Goal: Task Accomplishment & Management: Manage account settings

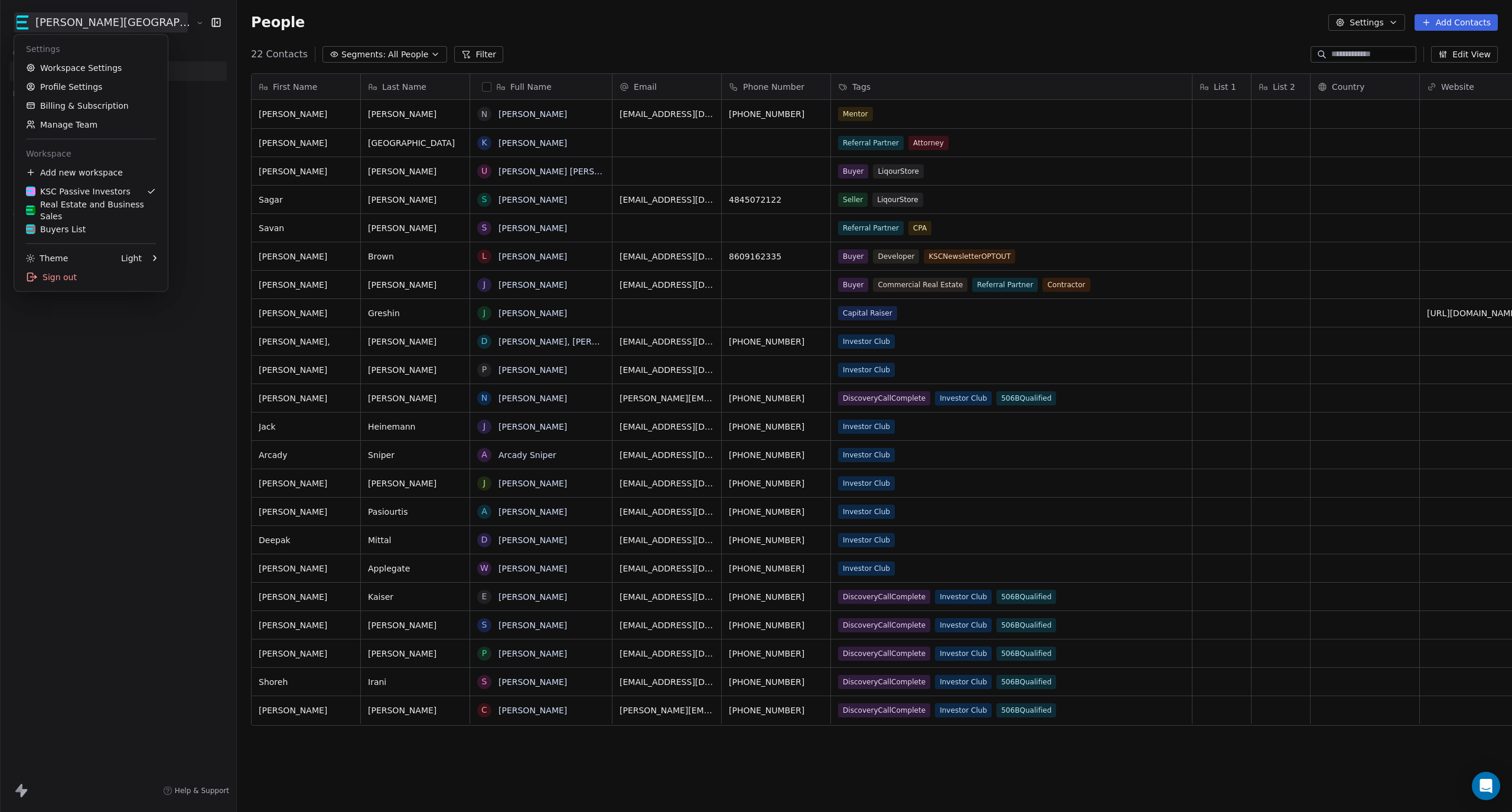
click at [107, 22] on html "[PERSON_NAME] Street Capital Contacts People Marketing Workflows Campaigns Sale…" at bounding box center [756, 406] width 1512 height 812
click at [87, 206] on div "Real Estate and Business Sales" at bounding box center [90, 210] width 130 height 24
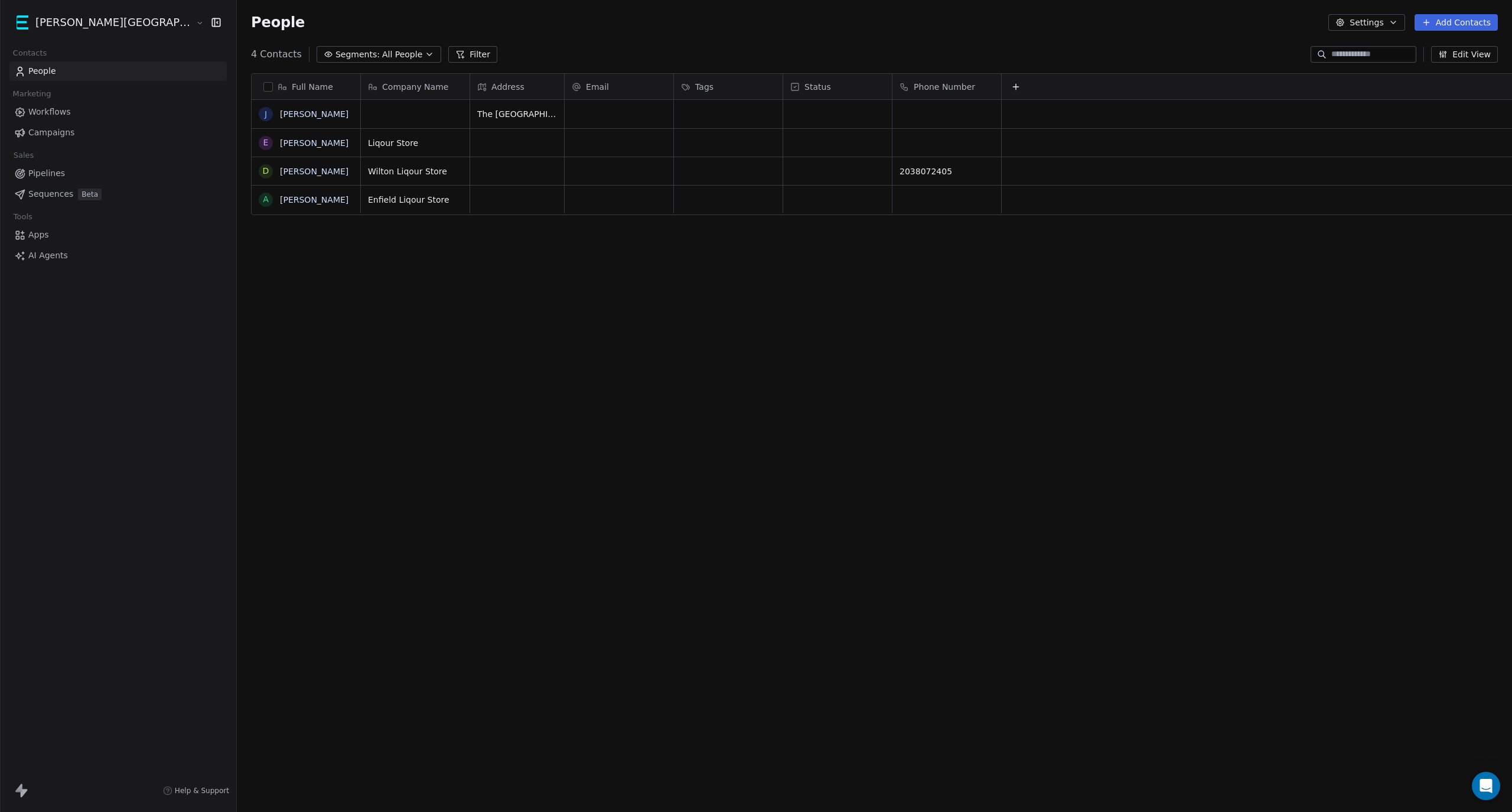
scroll to position [703, 1340]
click at [65, 173] on link "Pipelines" at bounding box center [118, 173] width 217 height 20
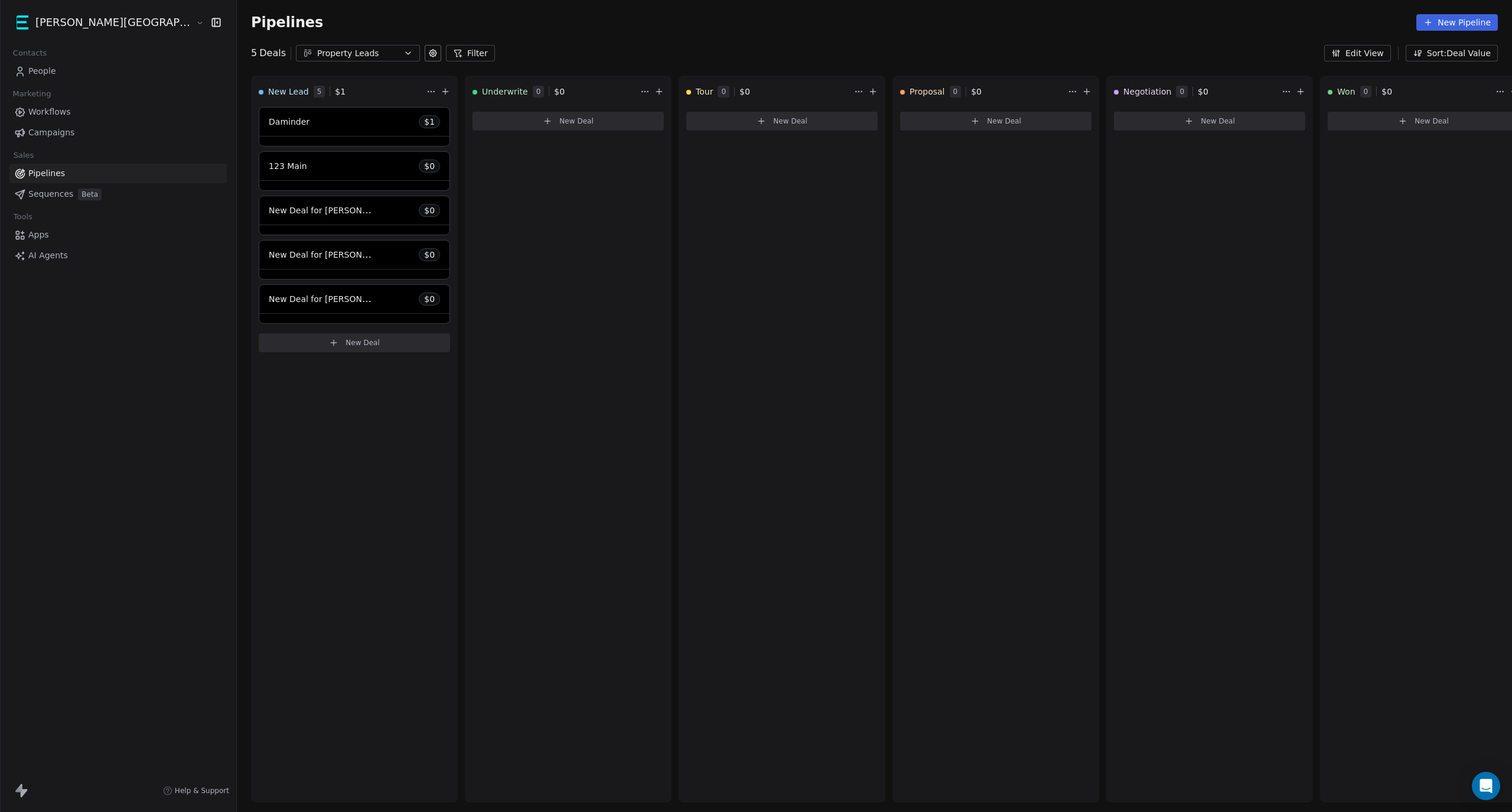
click at [62, 105] on link "Workflows" at bounding box center [118, 112] width 217 height 20
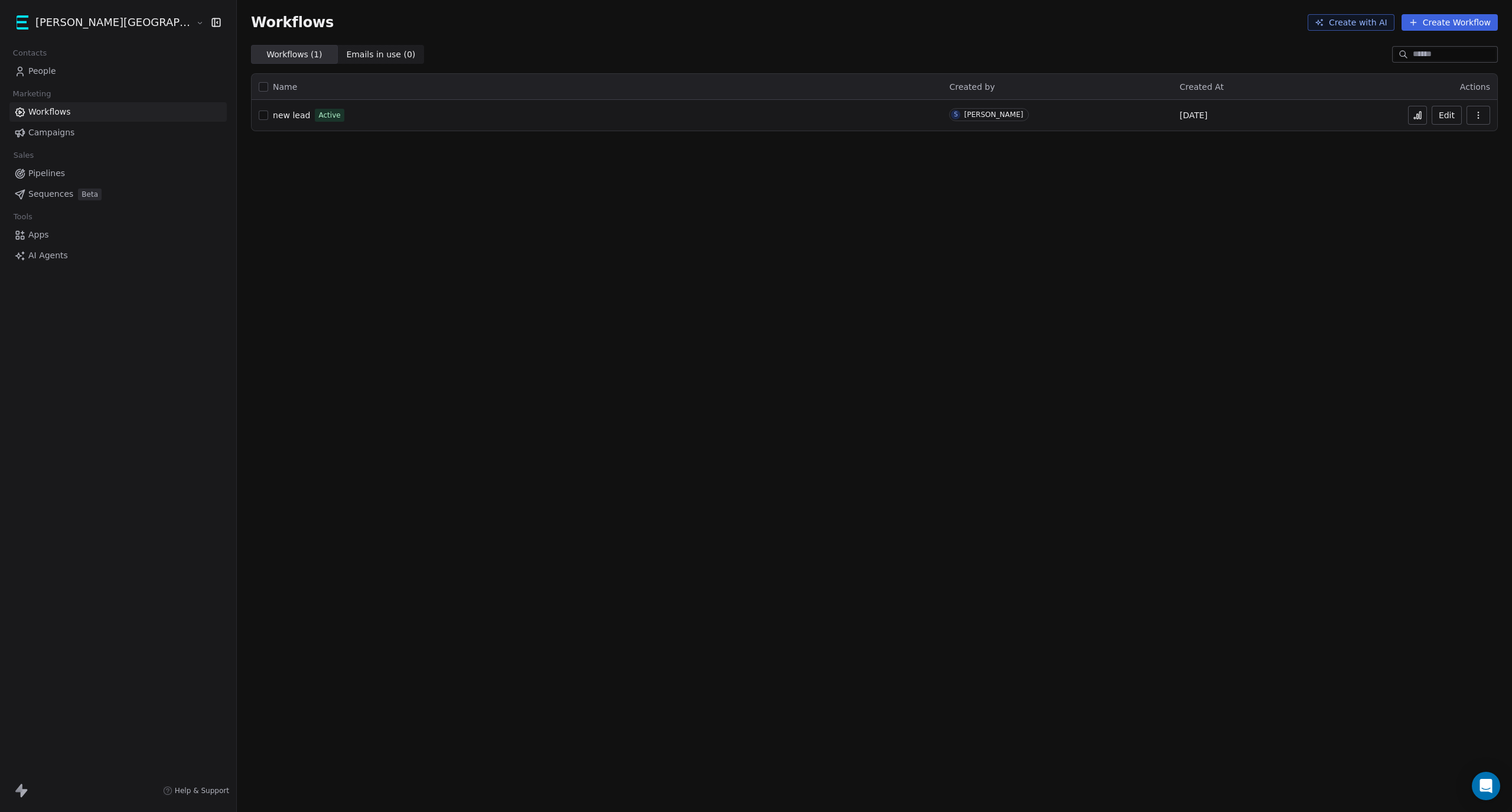
click at [52, 251] on span "AI Agents" at bounding box center [48, 255] width 39 height 12
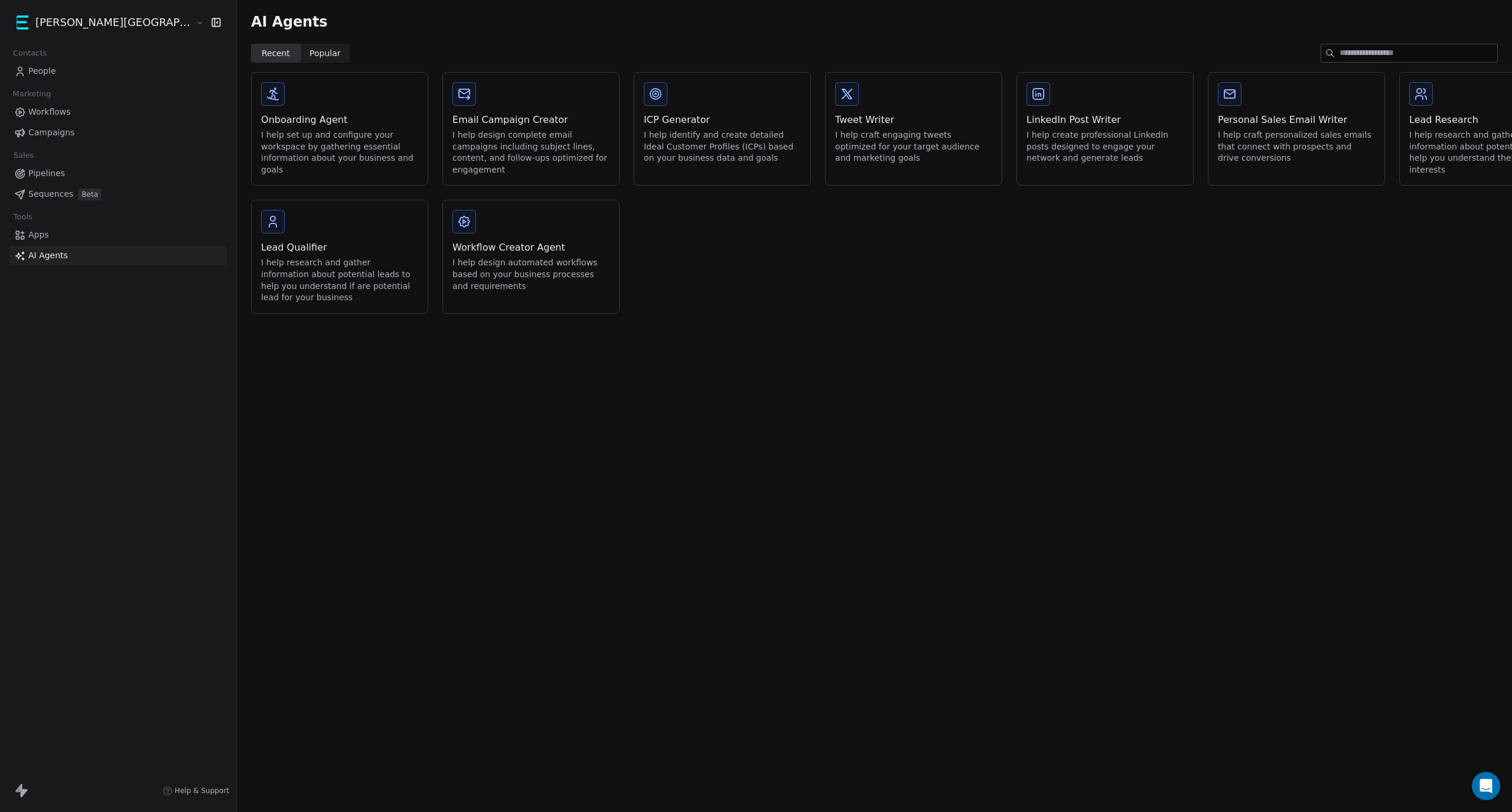
click at [261, 260] on div "I help research and gather information about potential leads to help you unders…" at bounding box center [339, 280] width 157 height 46
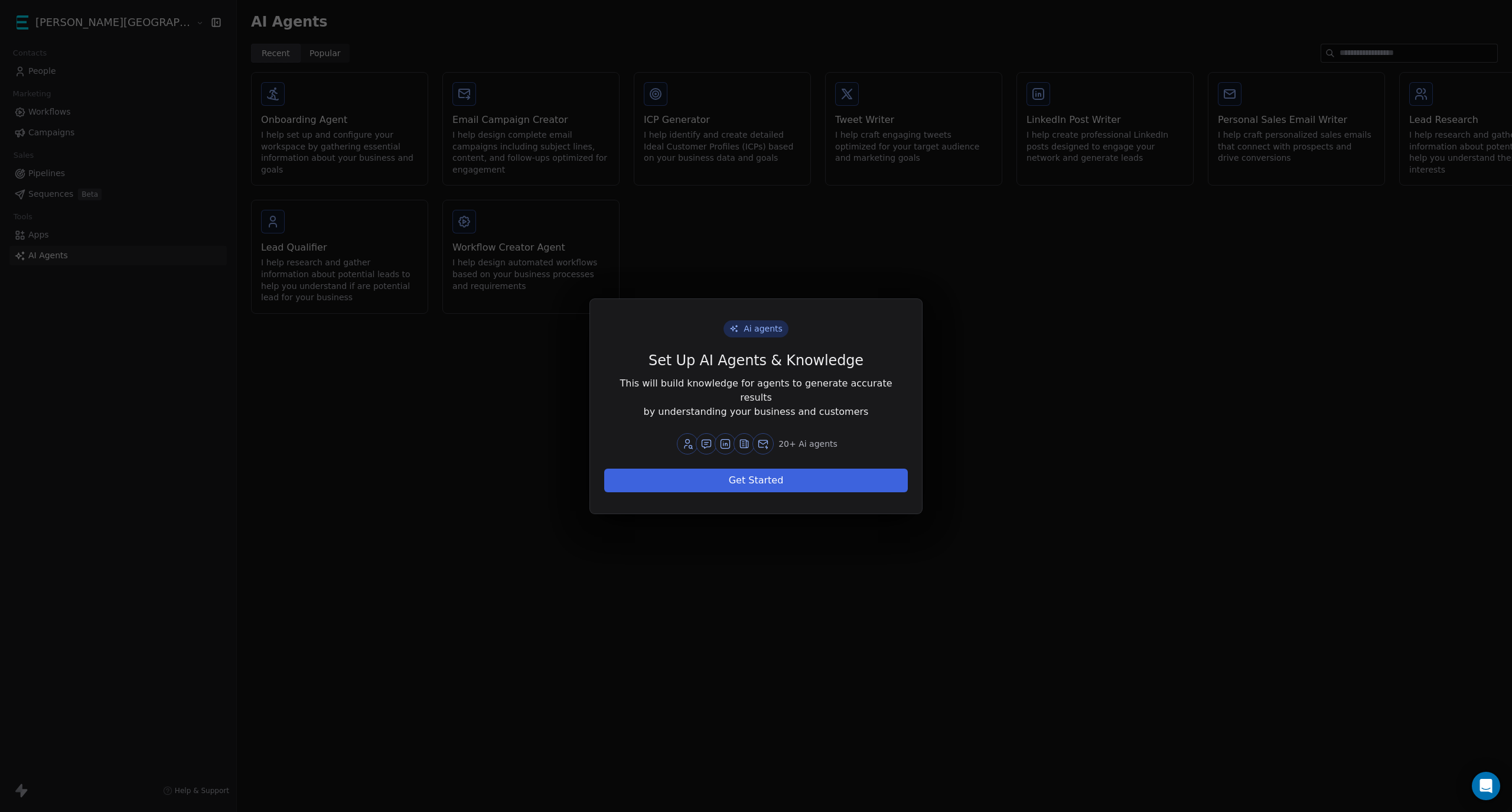
click at [494, 445] on div "Ai agents Set Up AI Agents & Knowledge This will build knowledge for agents to …" at bounding box center [756, 406] width 1512 height 812
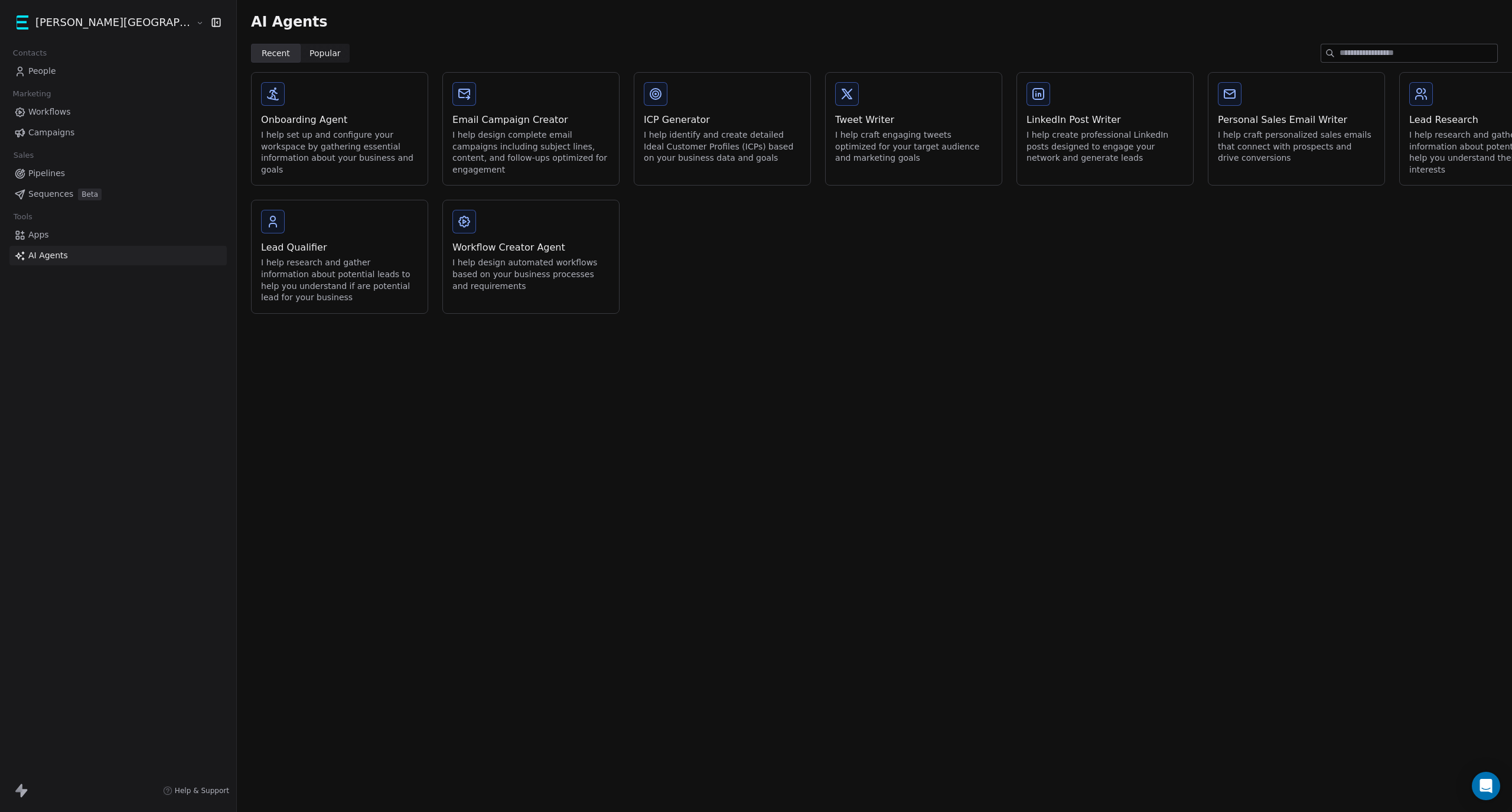
click at [310, 51] on span "Popular" at bounding box center [325, 53] width 31 height 12
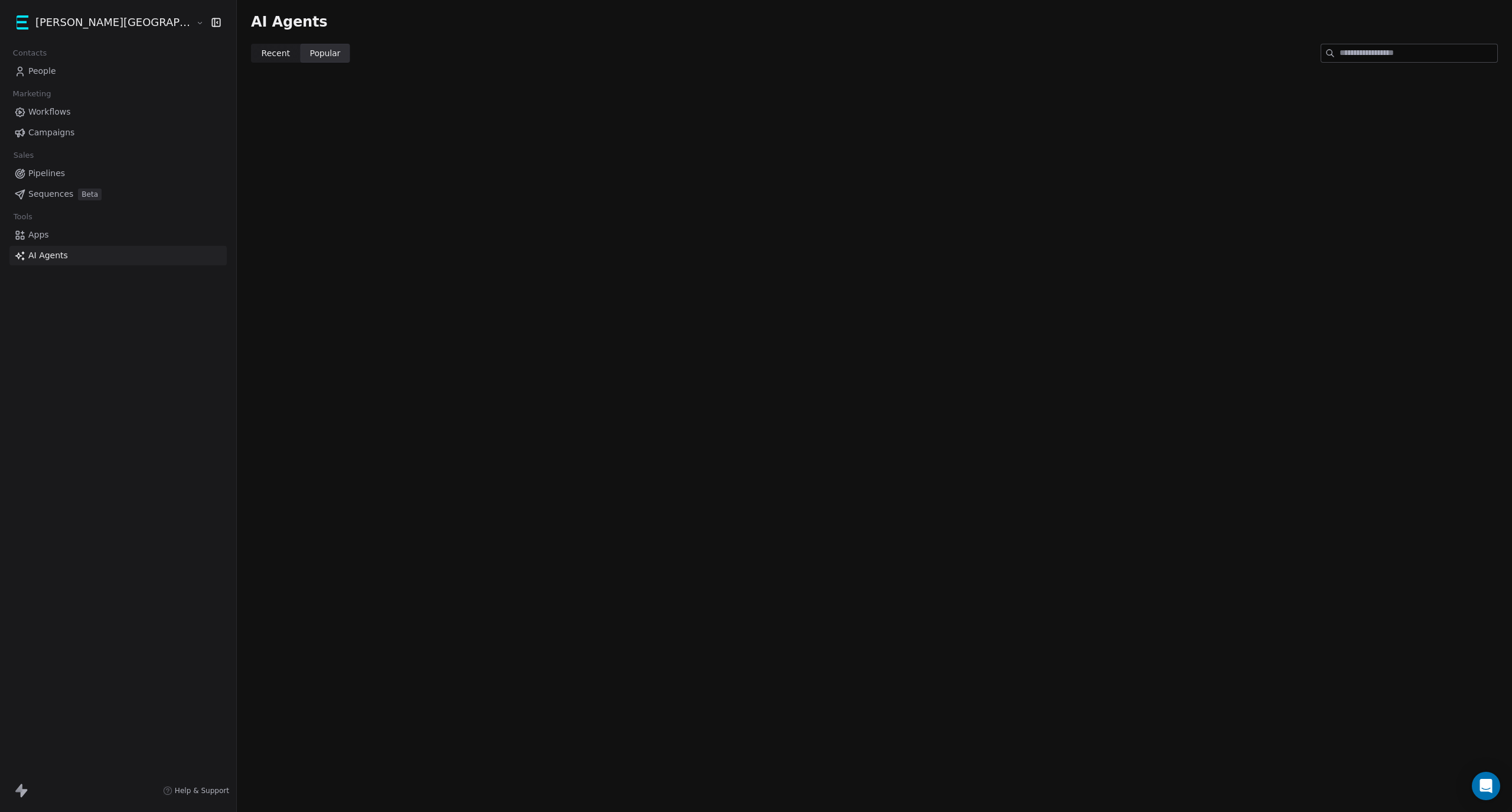
click at [262, 52] on span "Recent" at bounding box center [276, 53] width 28 height 12
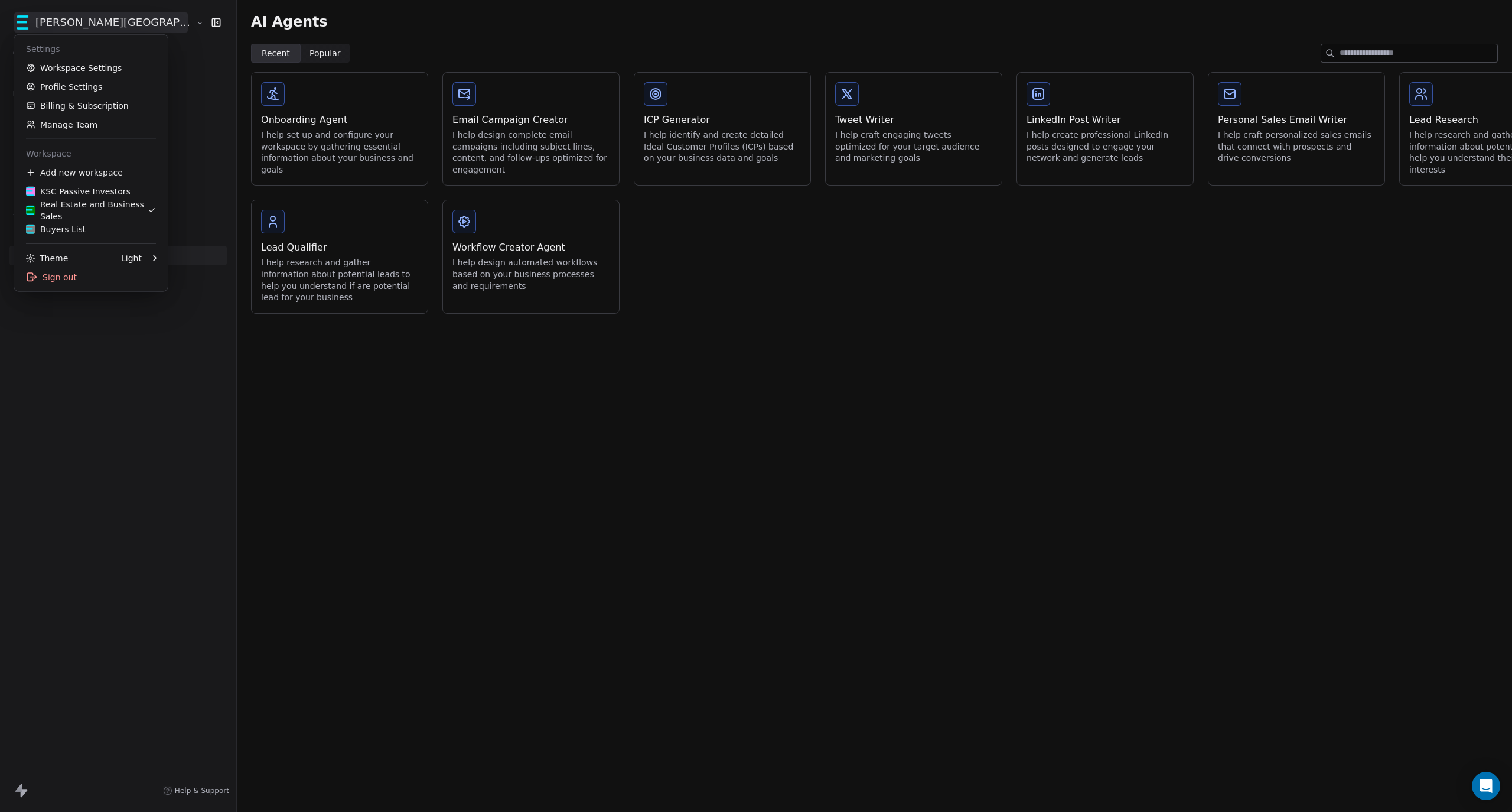
click at [102, 24] on html "[PERSON_NAME] Street Capital Contacts People Marketing Workflows Campaigns Sale…" at bounding box center [756, 406] width 1512 height 812
click at [93, 188] on div "KSC Passive Investors" at bounding box center [78, 191] width 105 height 12
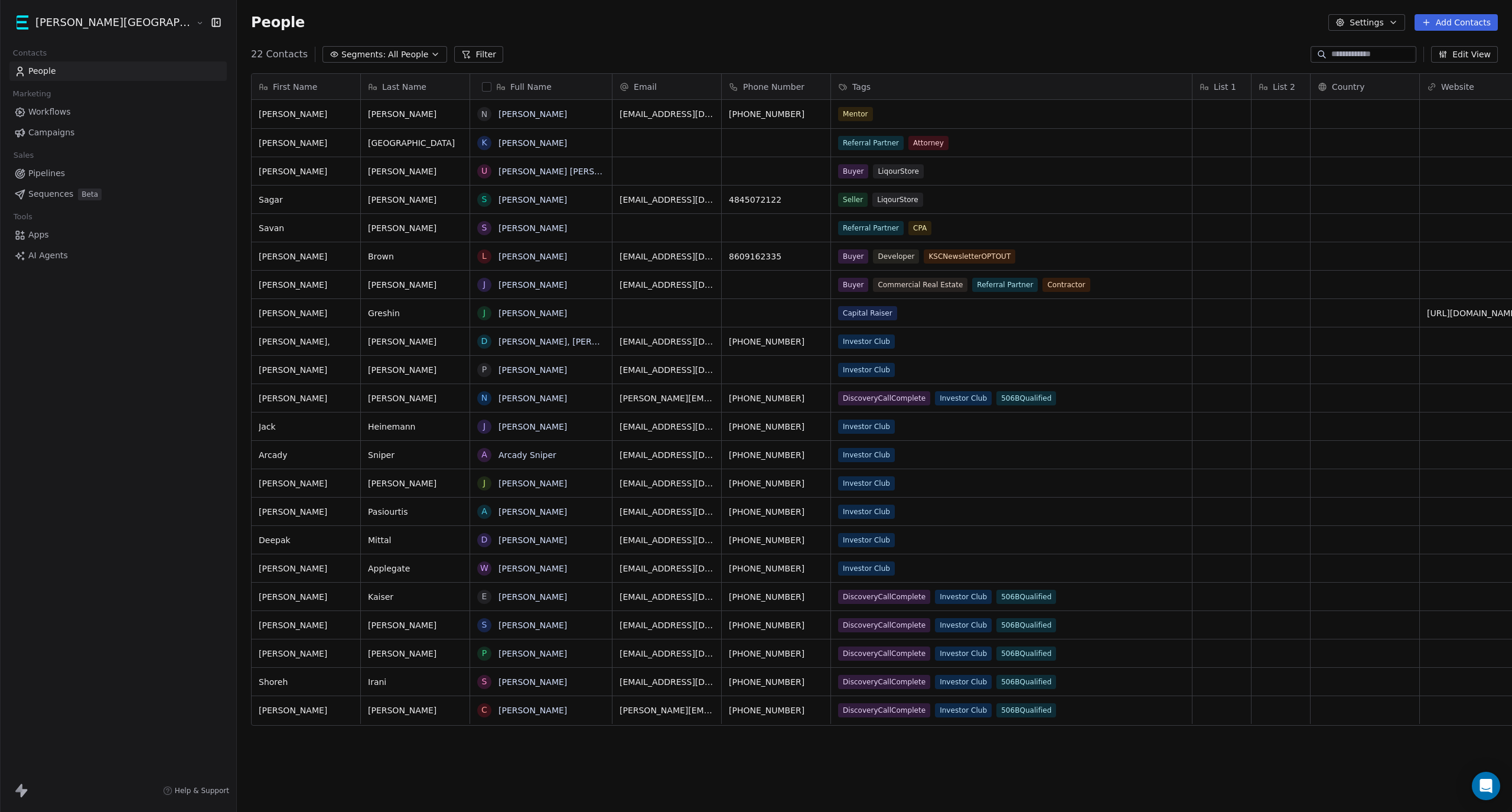
scroll to position [703, 1340]
click at [58, 256] on span "AI Agents" at bounding box center [48, 255] width 39 height 12
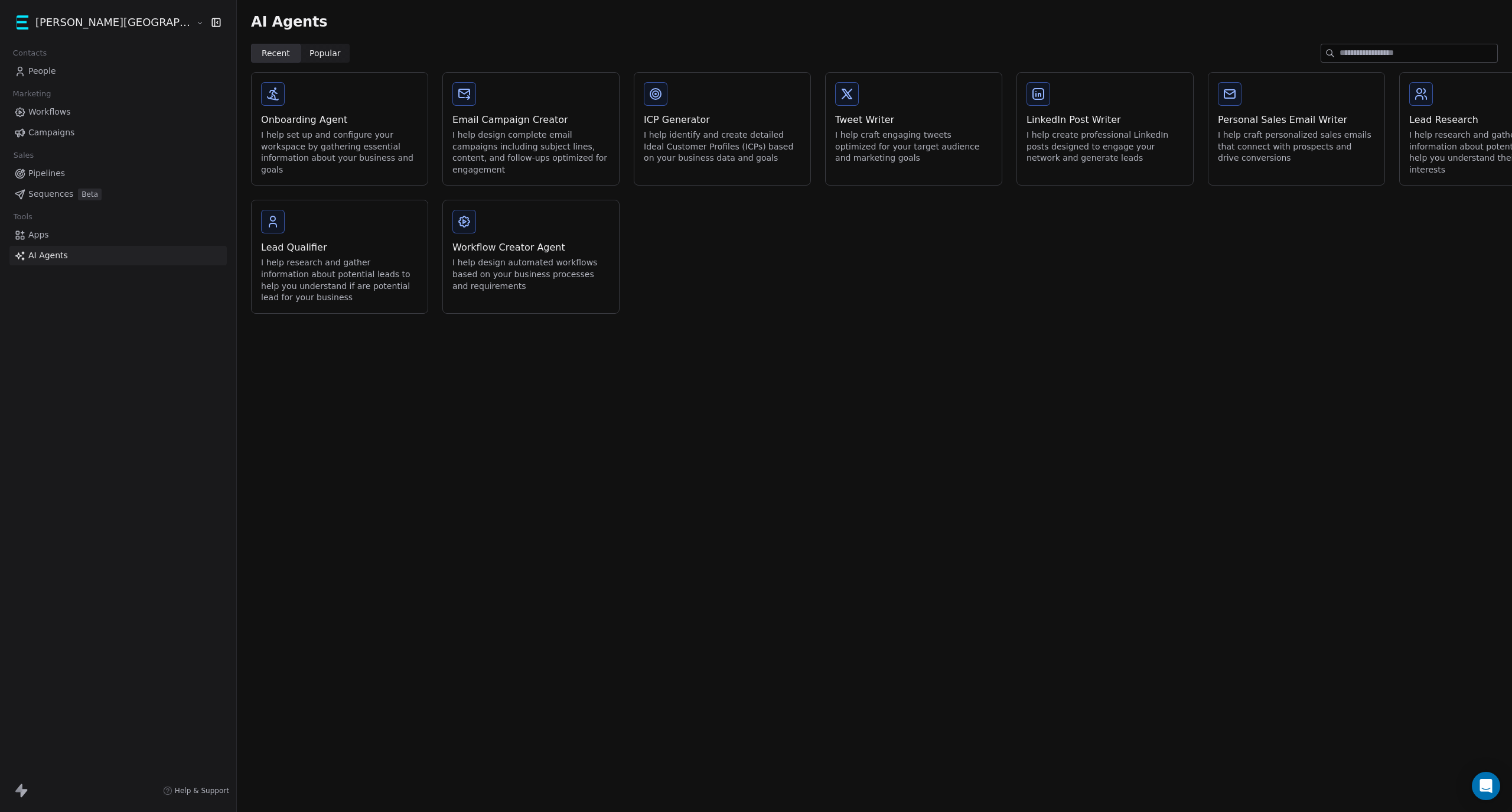
click at [1400, 173] on div "Lead Research I help research and gather information about potential leads to h…" at bounding box center [1488, 129] width 176 height 112
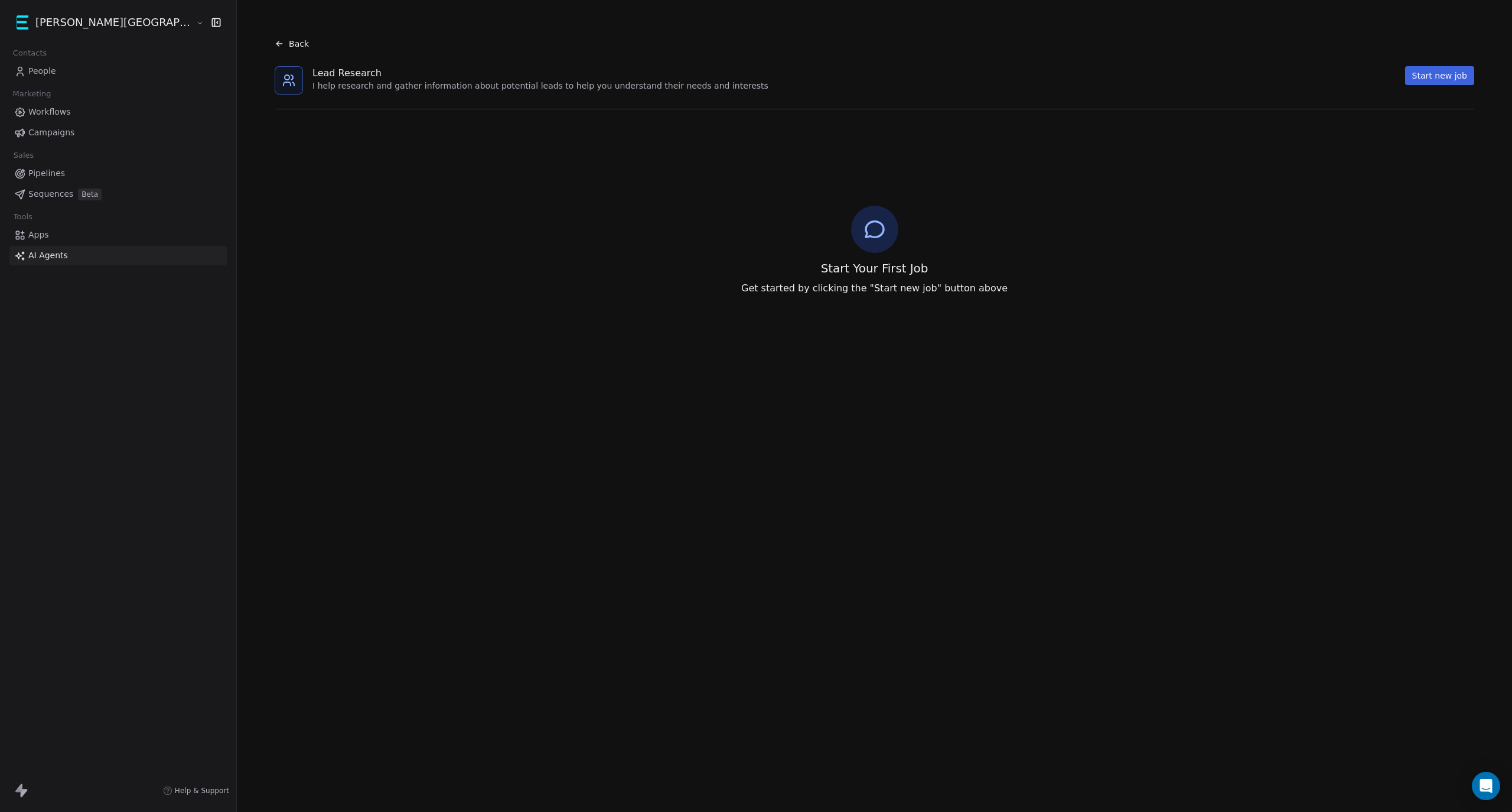
click at [1427, 76] on button "Start new job" at bounding box center [1439, 75] width 69 height 19
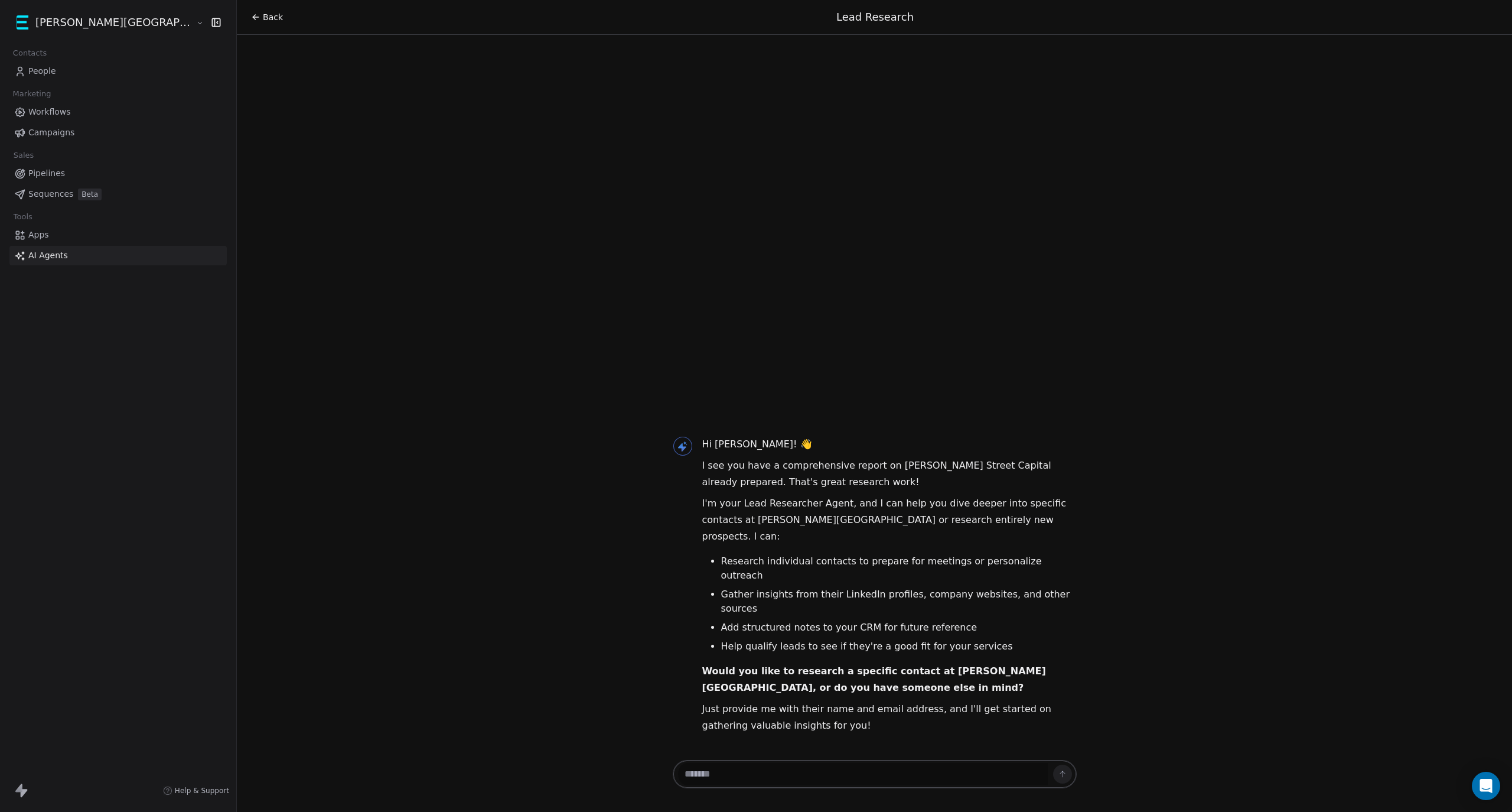
click at [788, 776] on textarea at bounding box center [863, 774] width 370 height 23
type textarea "**********"
click at [1053, 774] on button at bounding box center [1062, 773] width 19 height 19
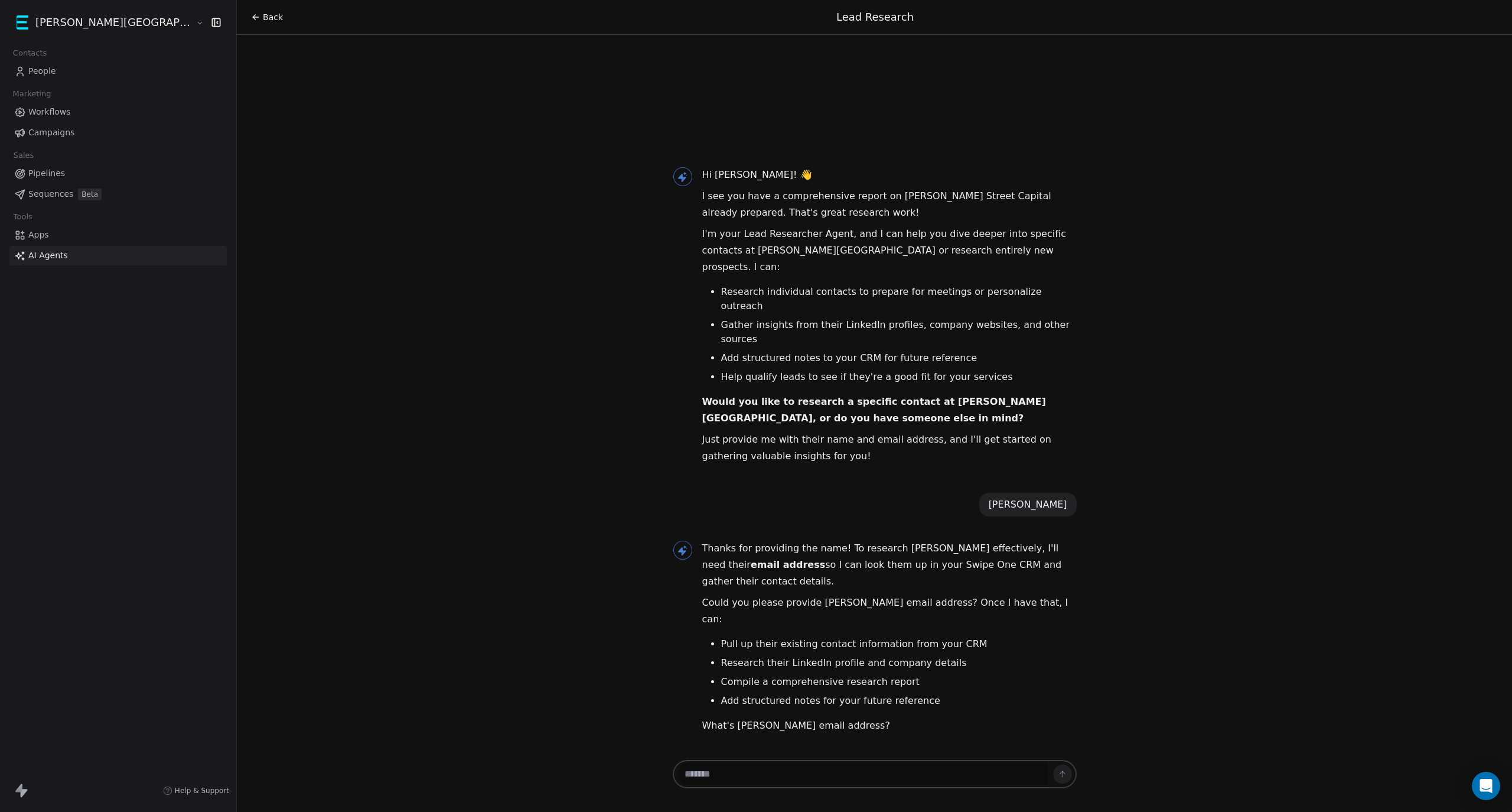
click at [712, 776] on textarea at bounding box center [863, 774] width 369 height 23
click at [41, 71] on span "People" at bounding box center [42, 71] width 28 height 12
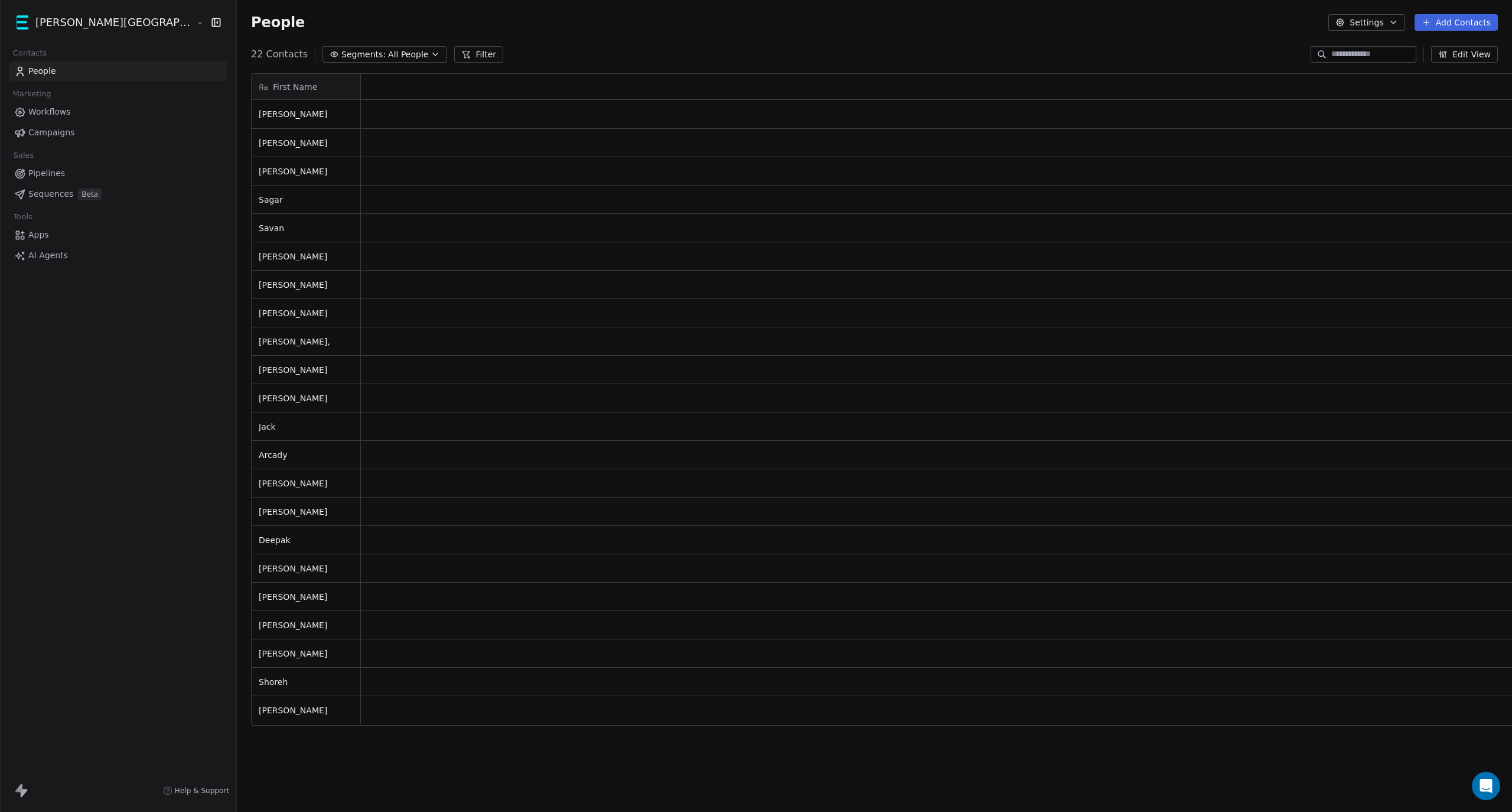
scroll to position [12, 12]
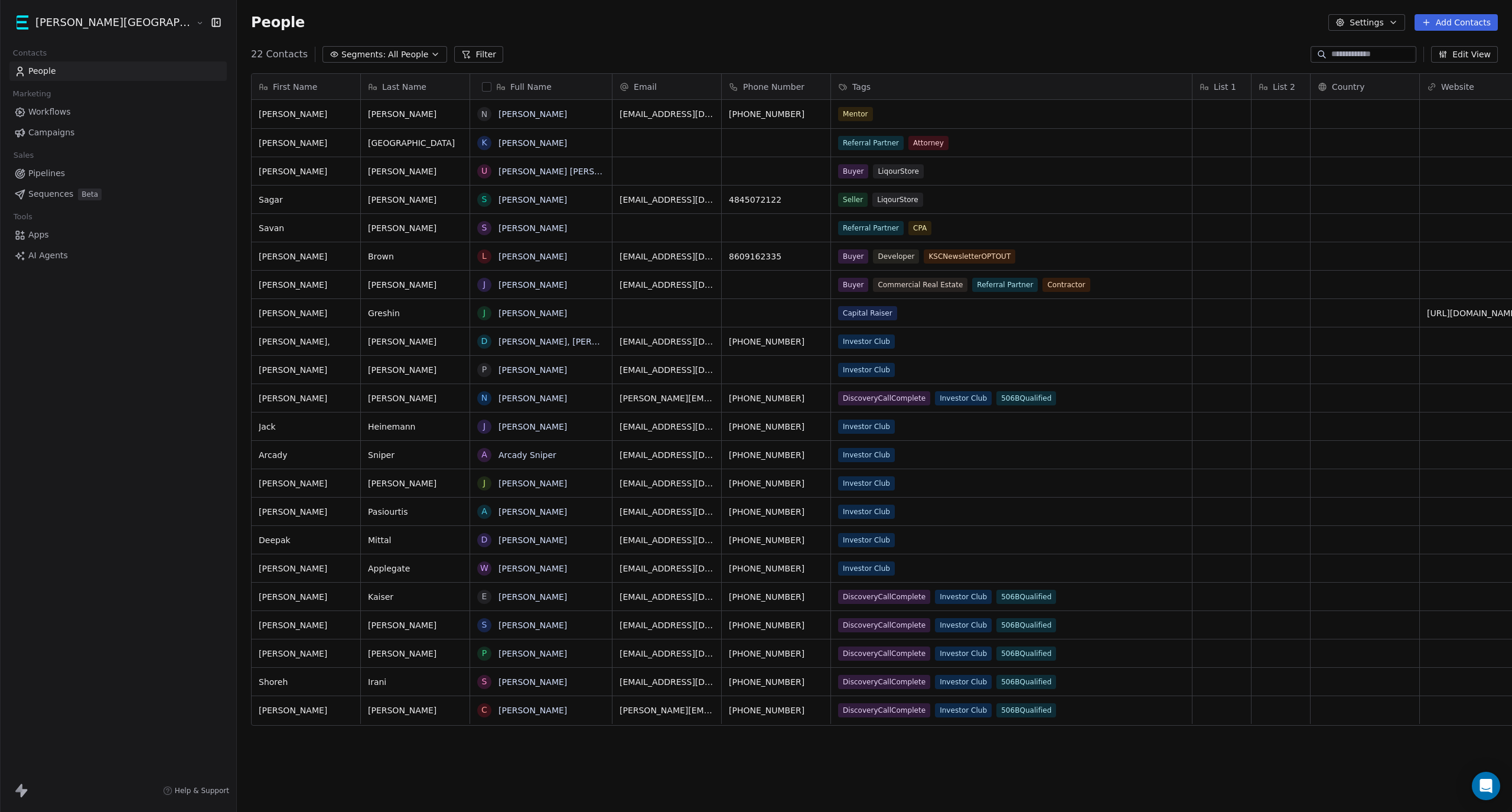
click at [74, 259] on link "AI Agents" at bounding box center [118, 256] width 217 height 20
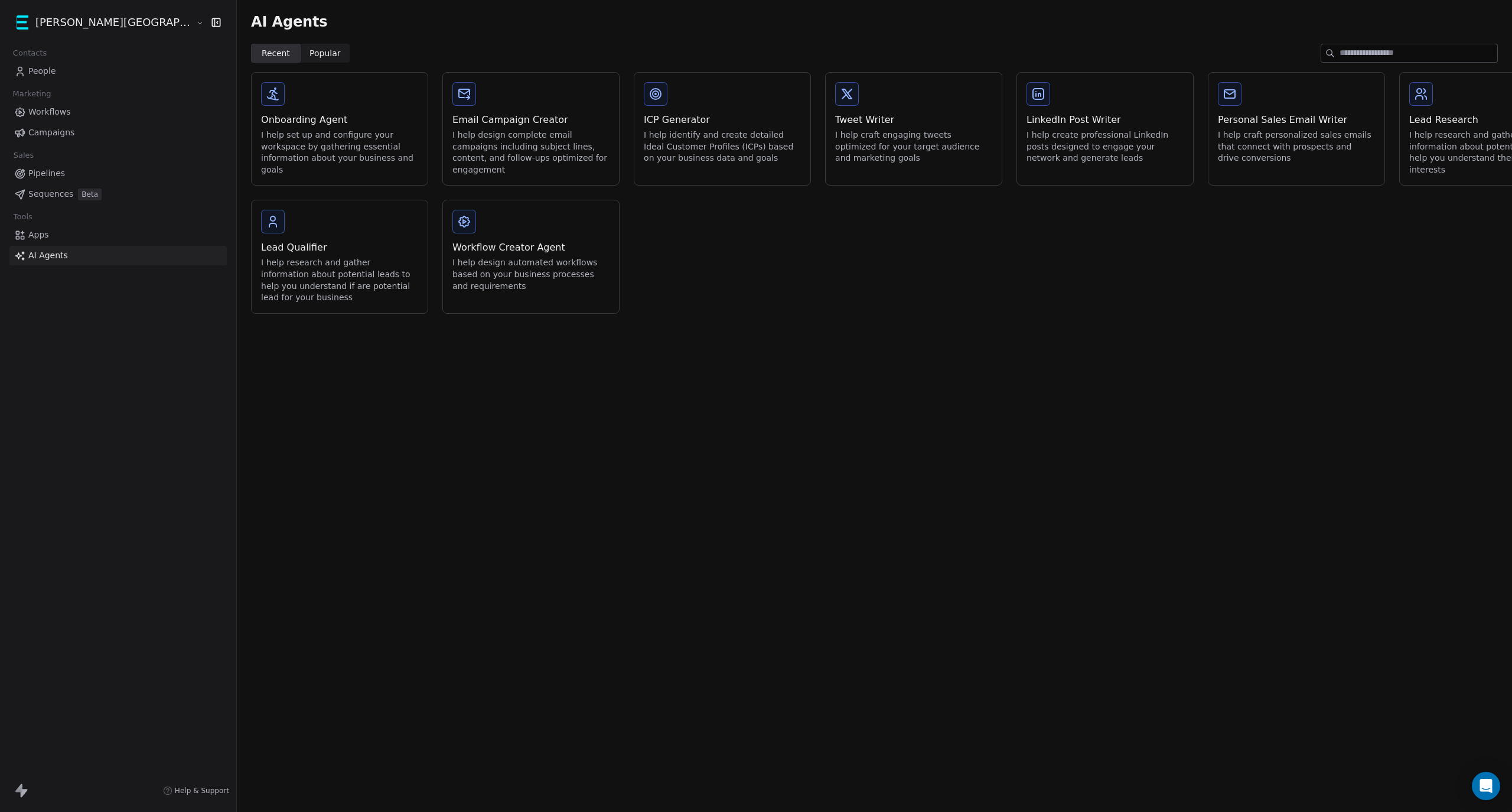
click at [275, 277] on div "I help research and gather information about potential leads to help you unders…" at bounding box center [339, 280] width 157 height 46
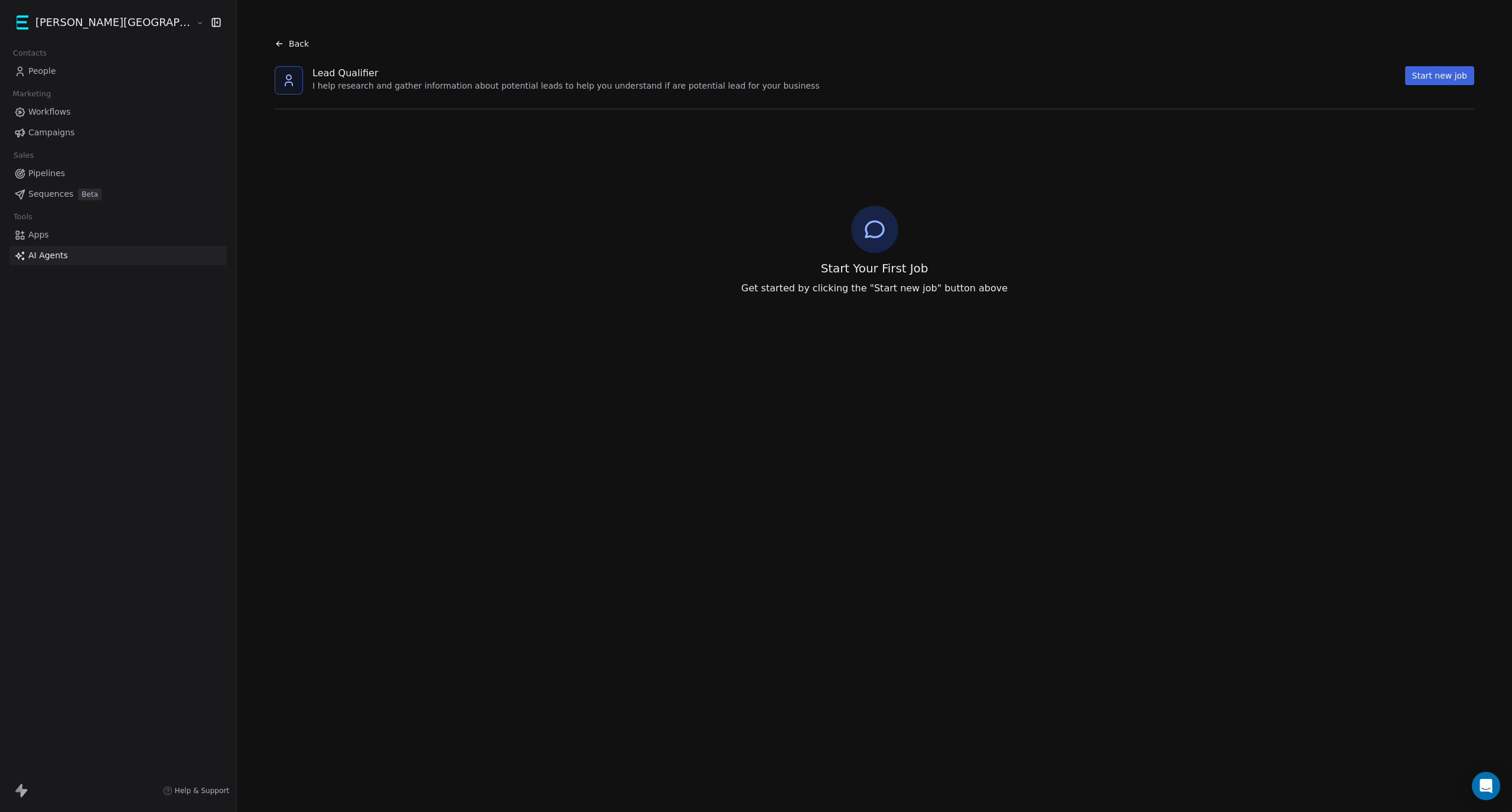
click at [1414, 69] on button "Start new job" at bounding box center [1439, 75] width 69 height 19
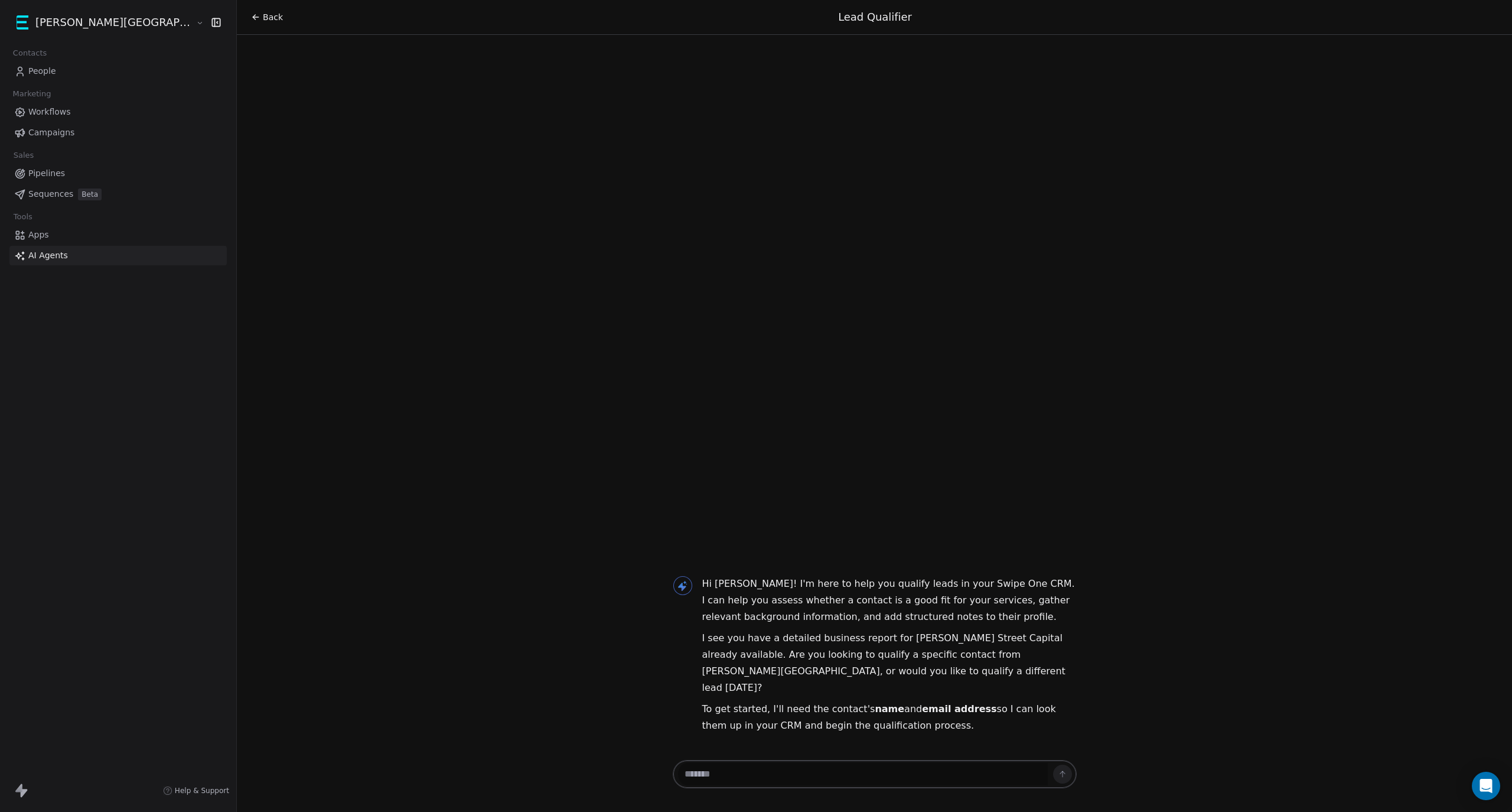
click at [47, 81] on div "Contacts People Marketing Workflows Campaigns Sales Pipelines Sequences Beta To…" at bounding box center [118, 155] width 236 height 220
click at [47, 76] on span "People" at bounding box center [42, 71] width 28 height 12
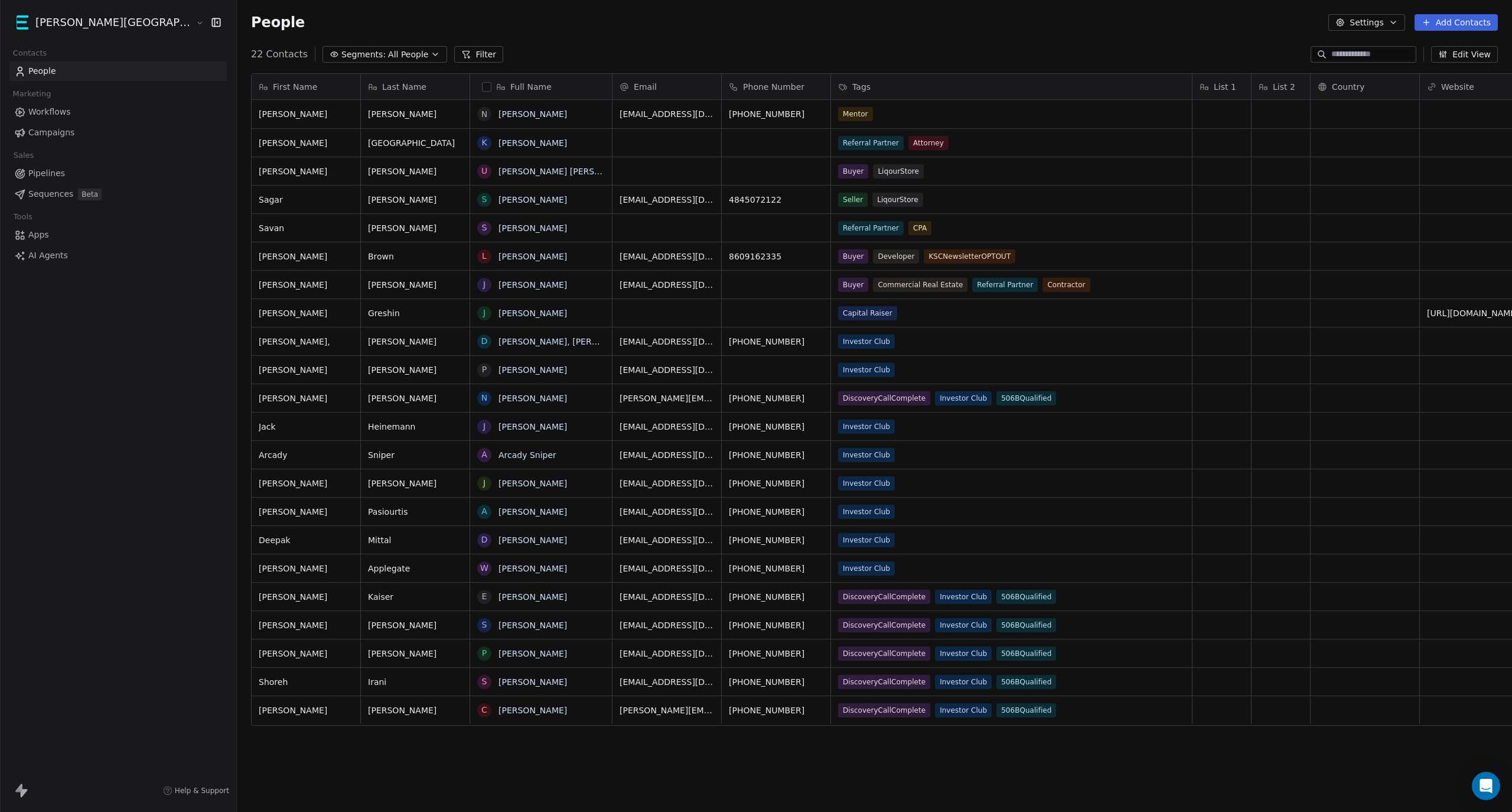
scroll to position [703, 1340]
click at [43, 255] on span "AI Agents" at bounding box center [48, 255] width 39 height 12
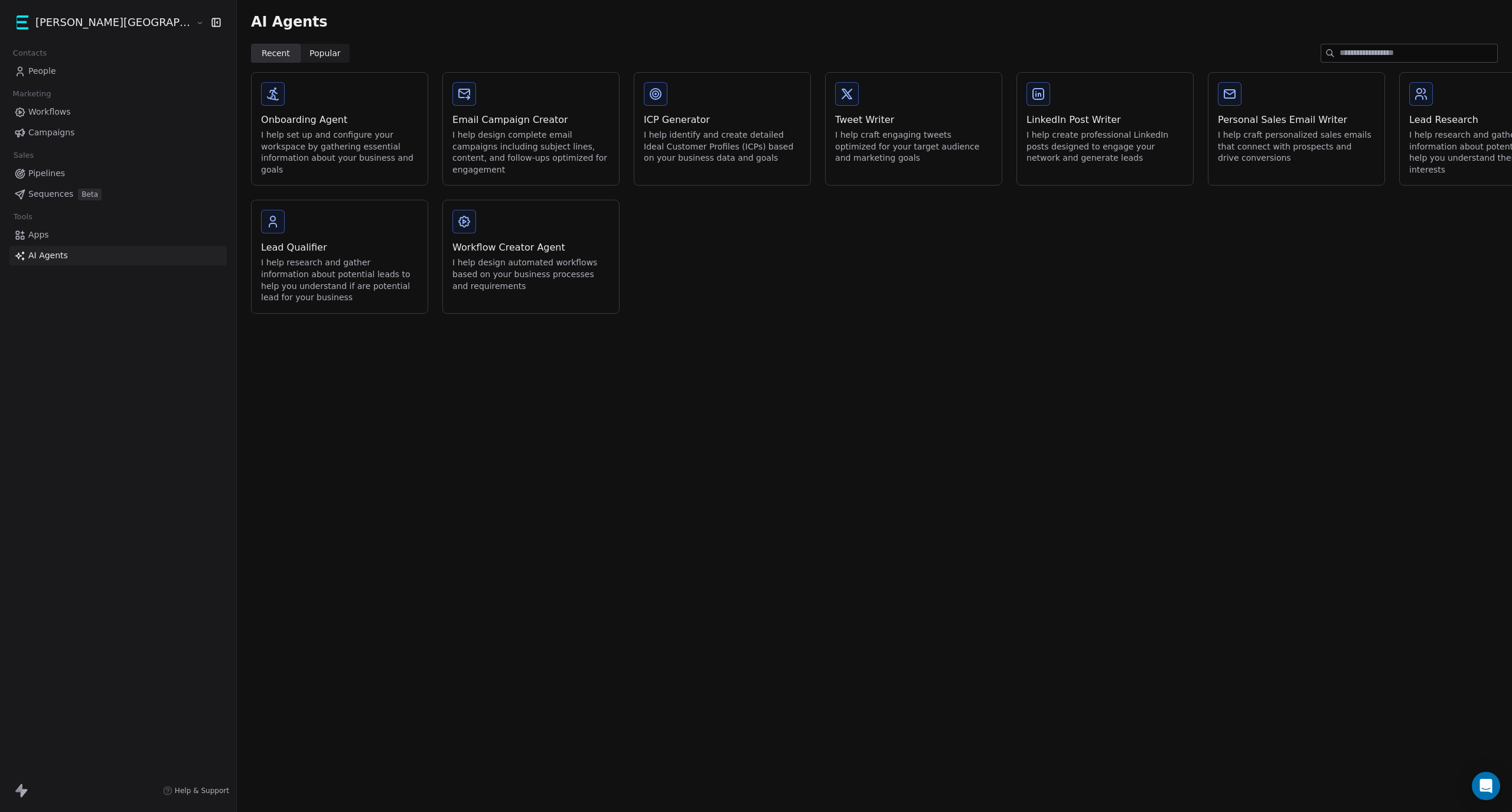
click at [276, 262] on div "I help research and gather information about potential leads to help you unders…" at bounding box center [339, 280] width 157 height 46
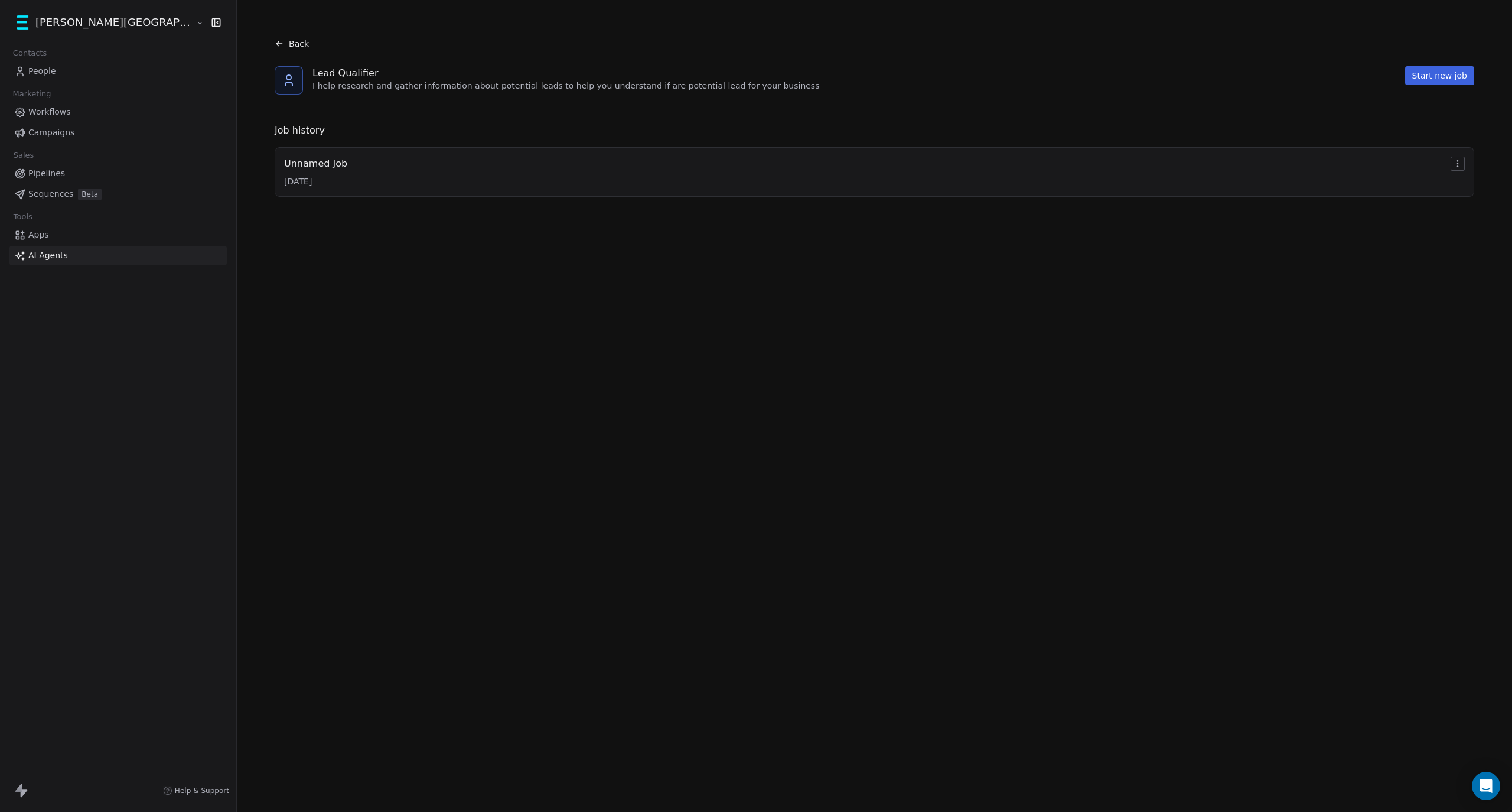
click at [284, 172] on div "Unnamed Job [DATE]" at bounding box center [874, 172] width 1181 height 30
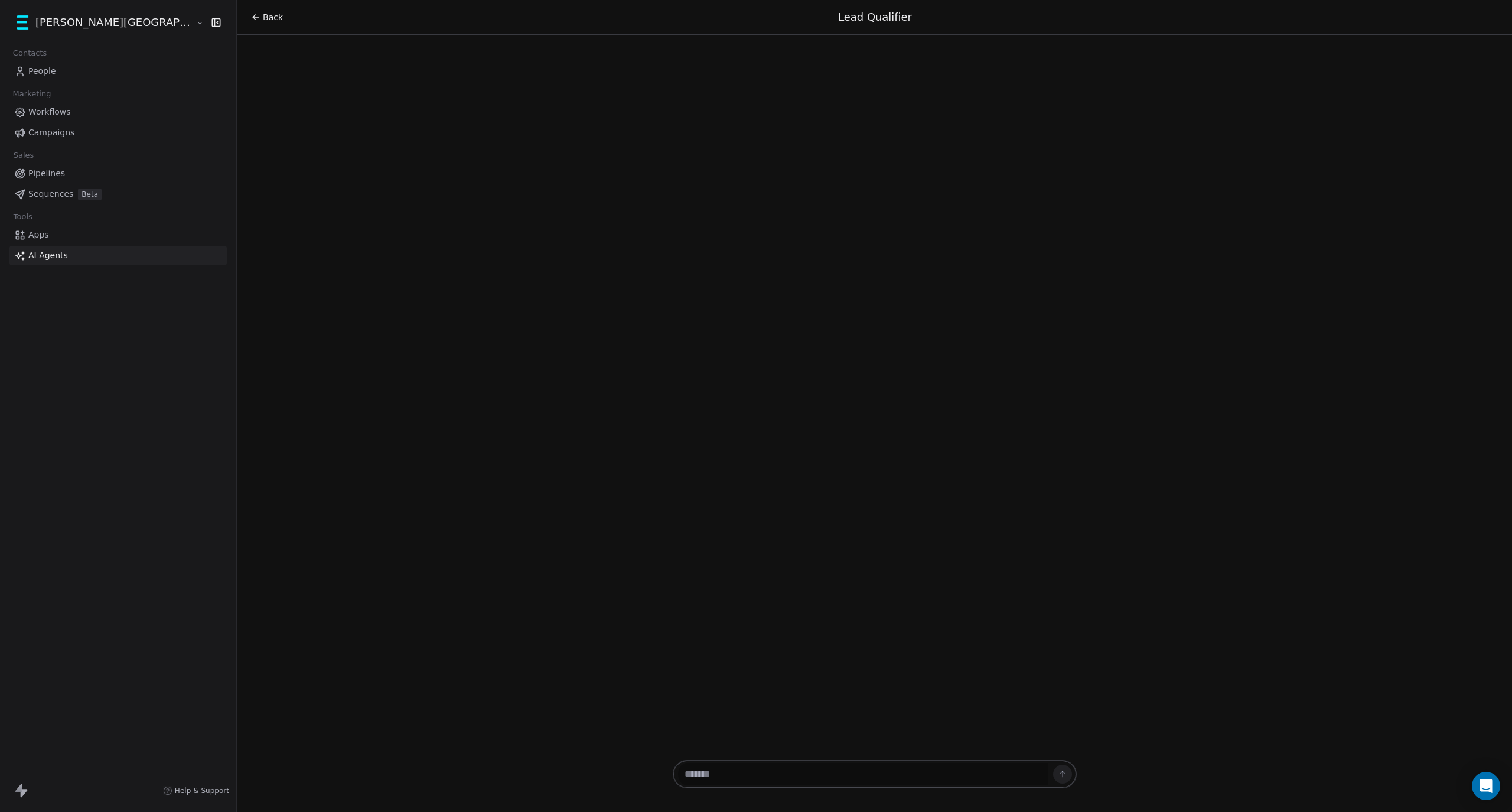
click at [712, 771] on textarea at bounding box center [863, 774] width 370 height 23
click at [36, 68] on span "People" at bounding box center [42, 71] width 28 height 12
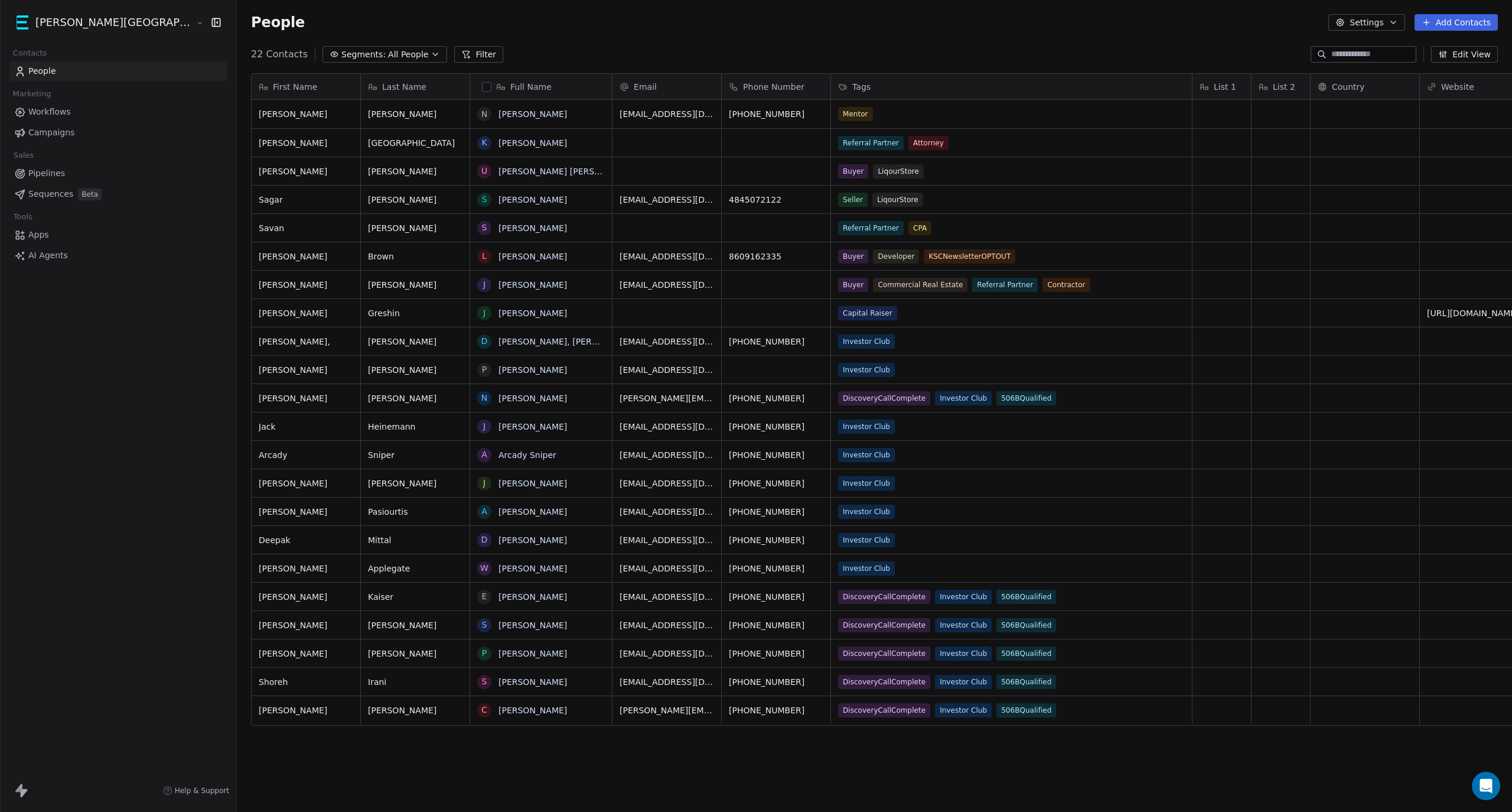
scroll to position [703, 1340]
click at [71, 22] on html "[PERSON_NAME] Street Capital Contacts People Marketing Workflows Campaigns Sale…" at bounding box center [756, 406] width 1512 height 812
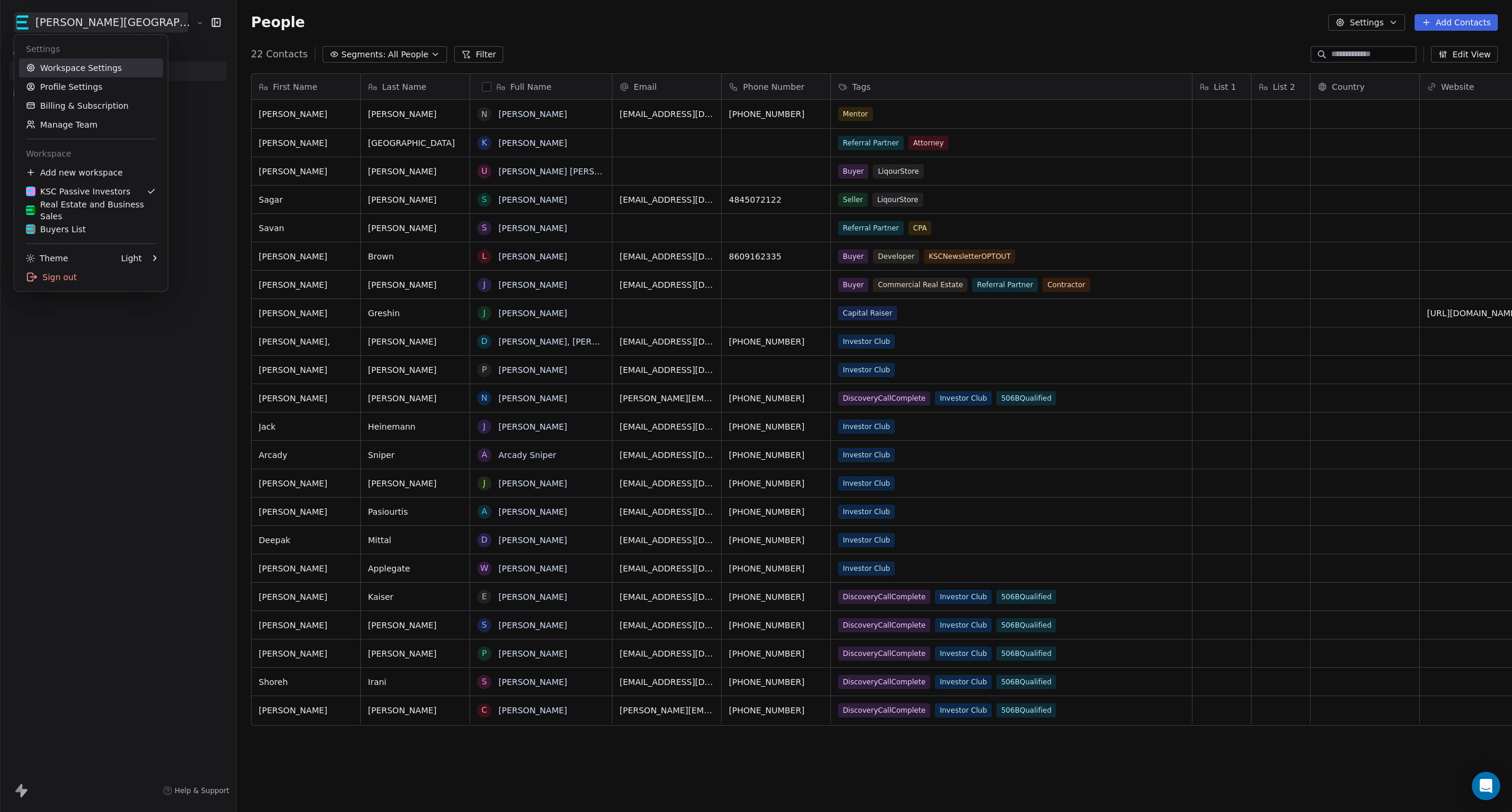
click at [97, 67] on link "Workspace Settings" at bounding box center [91, 68] width 144 height 19
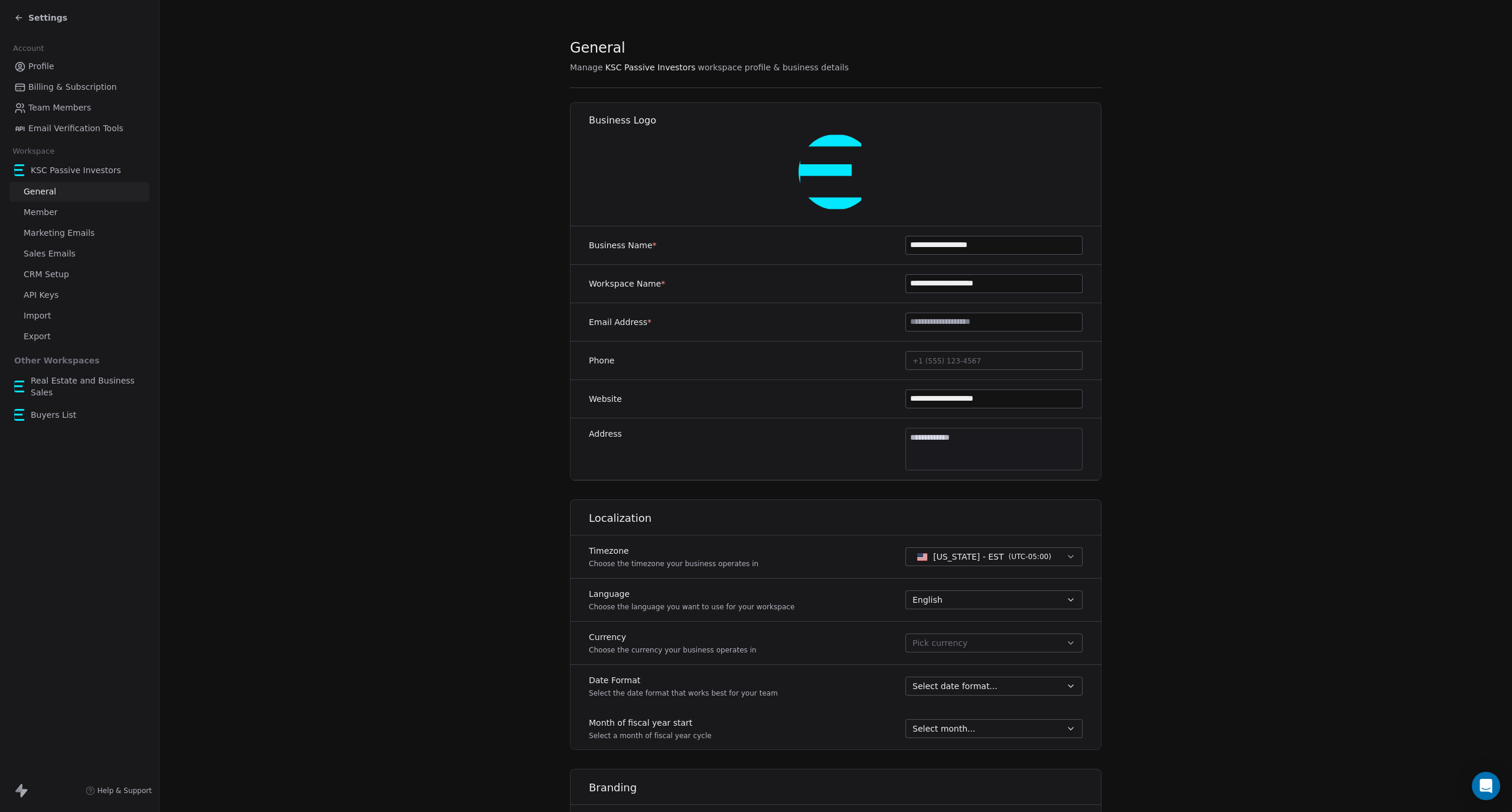
click at [49, 8] on div "Settings" at bounding box center [79, 17] width 159 height 36
click at [44, 12] on span "Settings" at bounding box center [47, 18] width 39 height 12
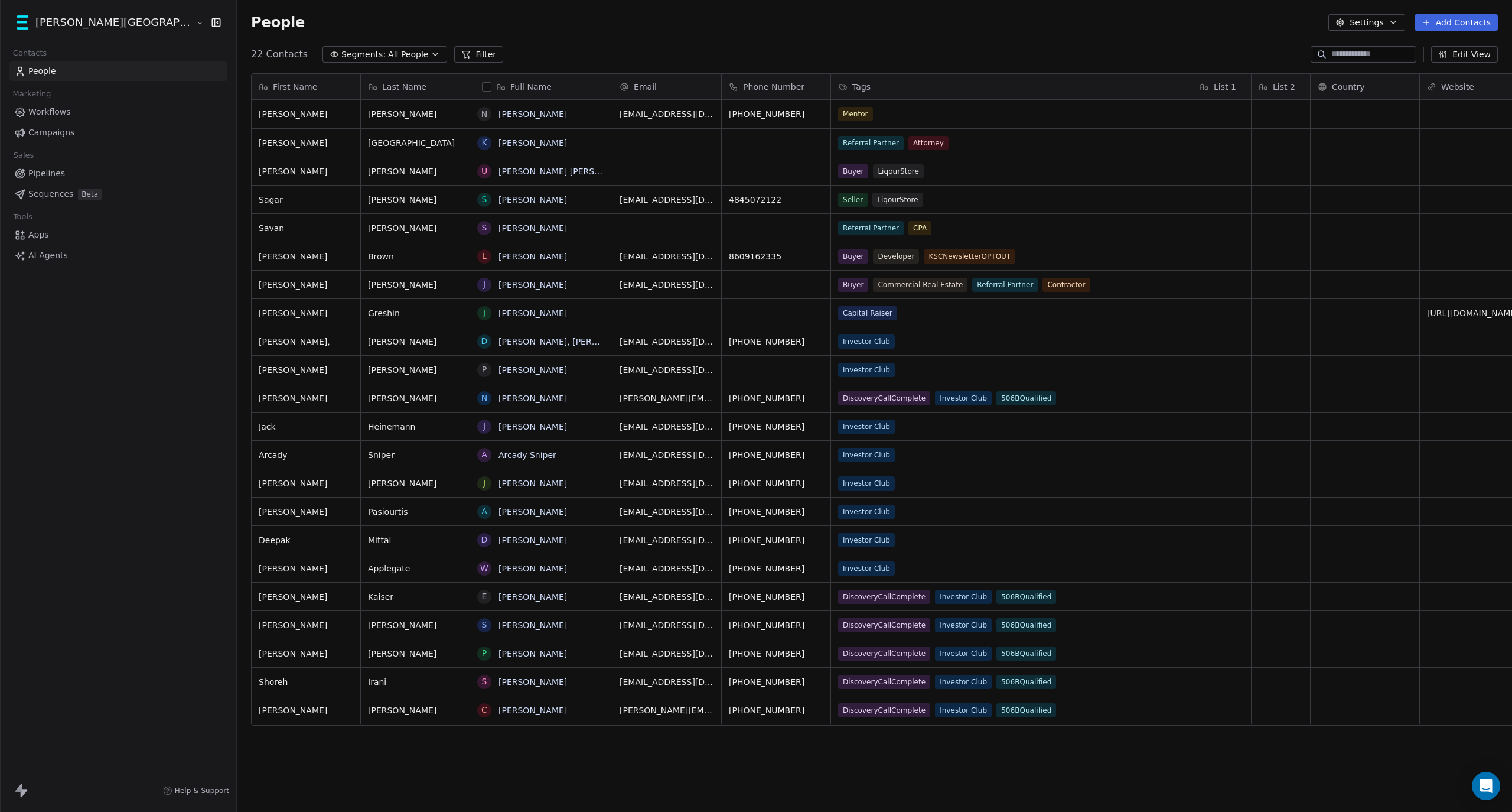
scroll to position [703, 1340]
click at [57, 21] on html "[PERSON_NAME] Street Capital Contacts People Marketing Workflows Campaigns Sale…" at bounding box center [756, 406] width 1512 height 812
click at [87, 209] on div "Real Estate and Business Sales" at bounding box center [90, 210] width 130 height 24
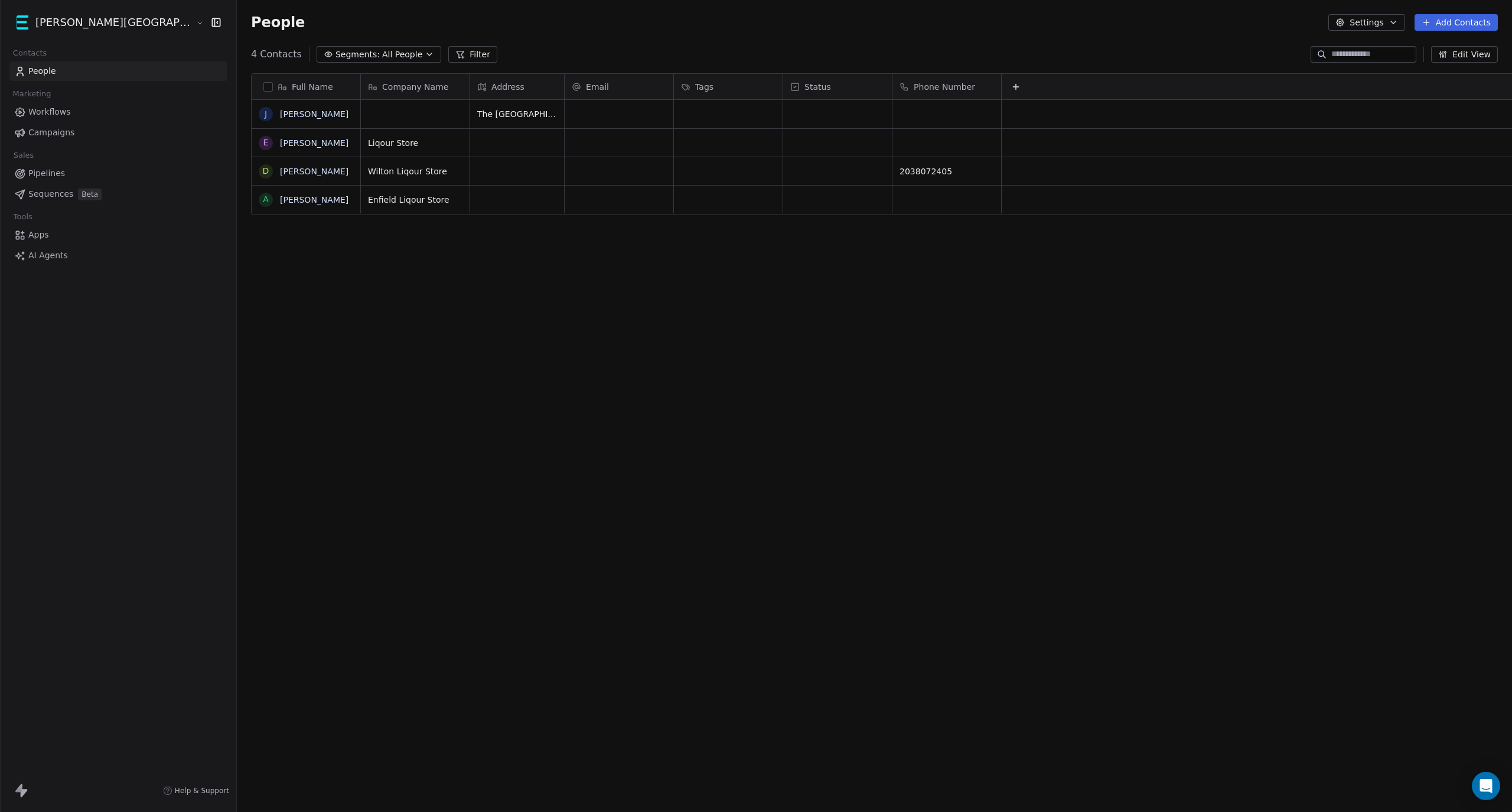
scroll to position [703, 1340]
click at [71, 24] on html "[PERSON_NAME] Street Capital Contacts People Marketing Workflows Campaigns Sale…" at bounding box center [756, 406] width 1512 height 812
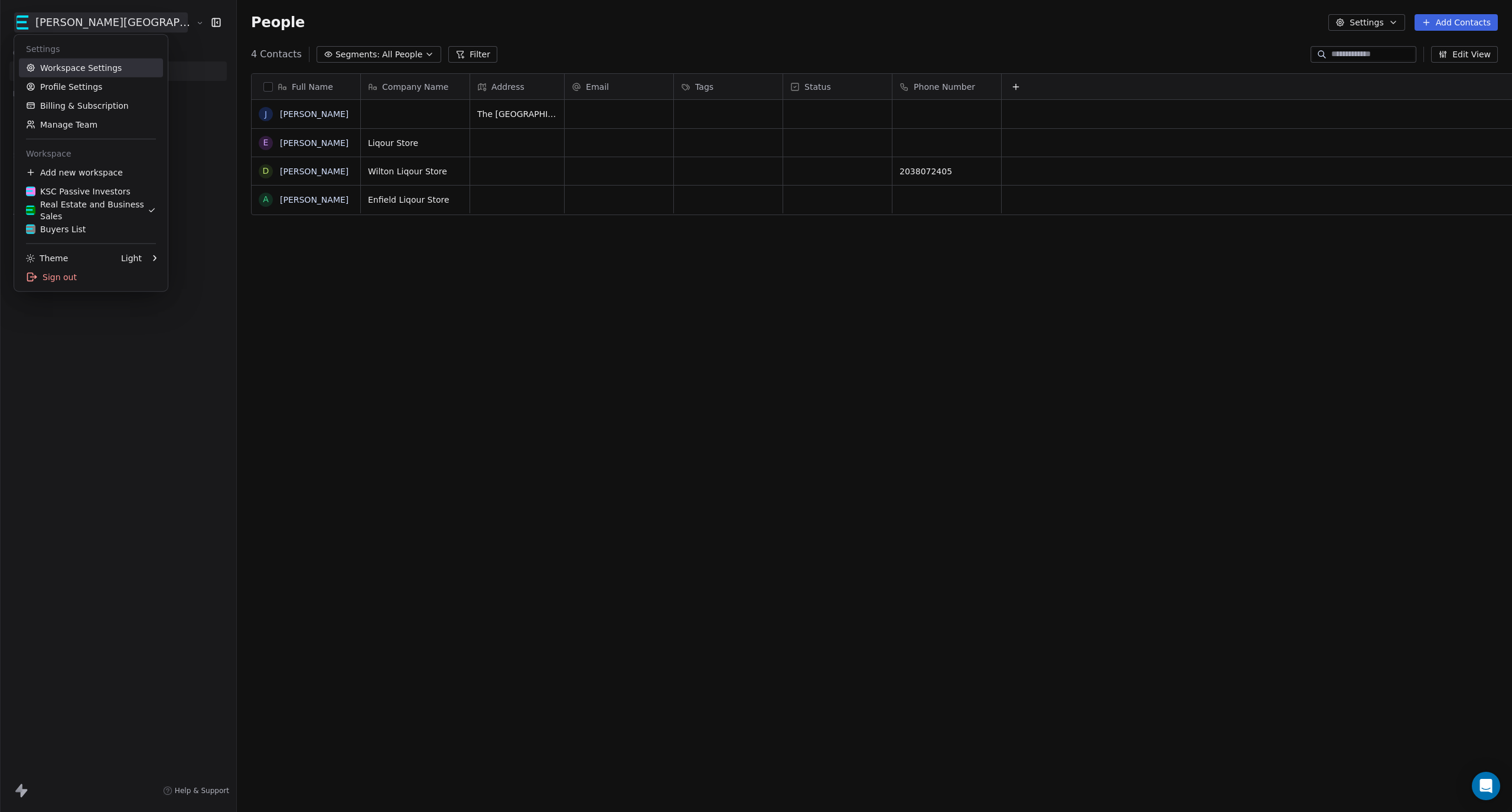
click at [81, 69] on link "Workspace Settings" at bounding box center [91, 68] width 144 height 19
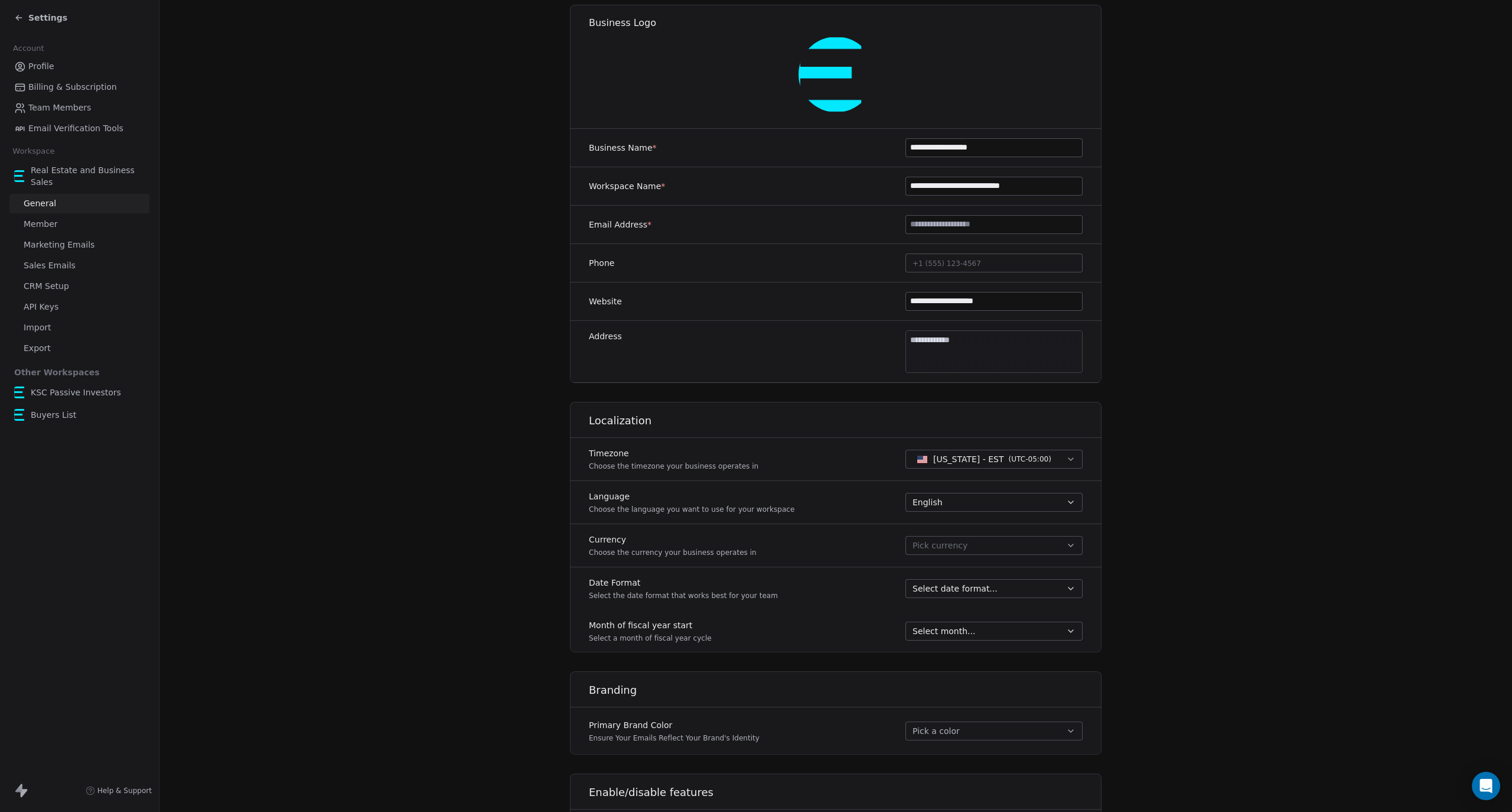
scroll to position [296, 0]
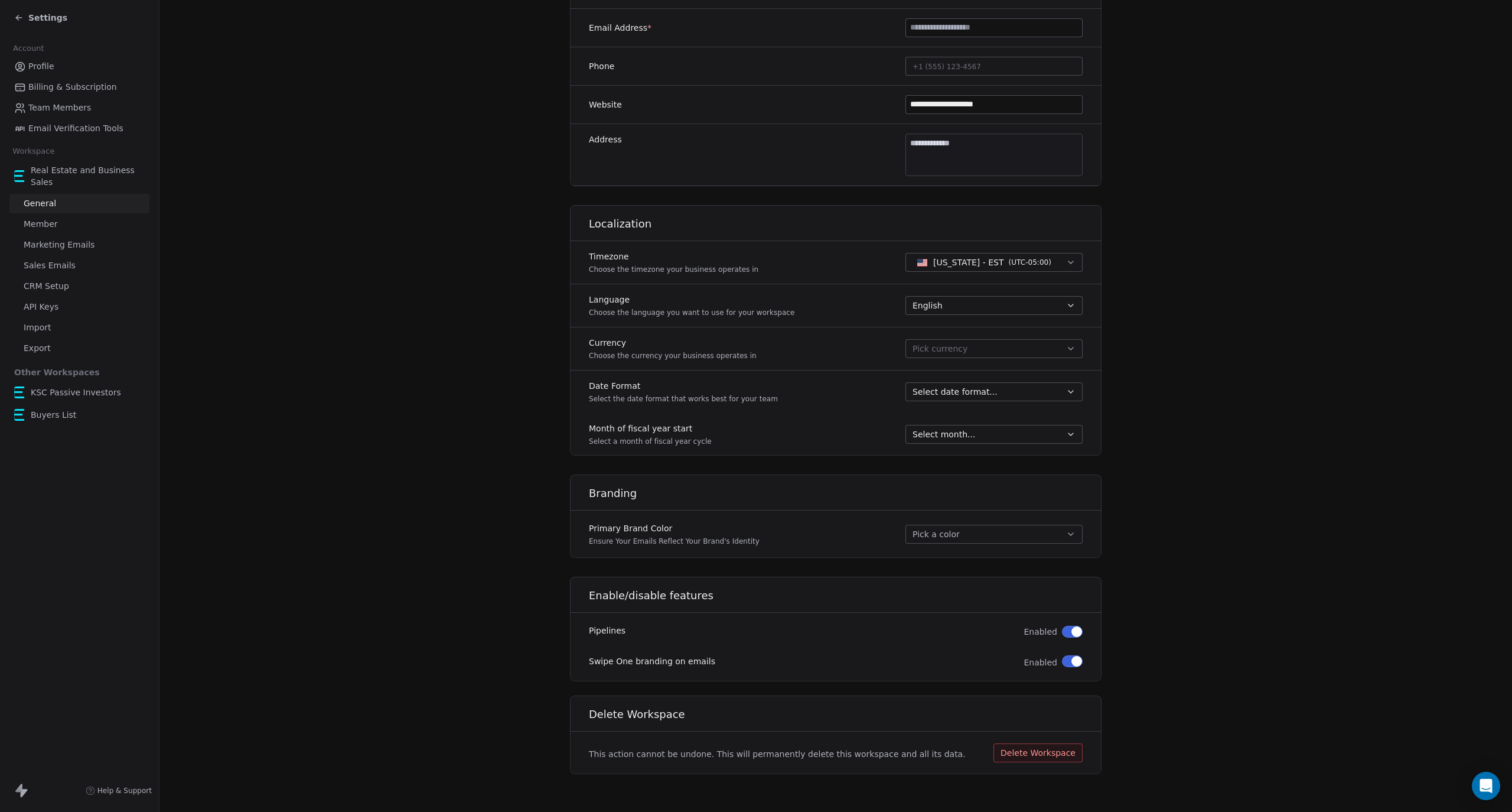
click at [46, 261] on span "Sales Emails" at bounding box center [49, 265] width 52 height 12
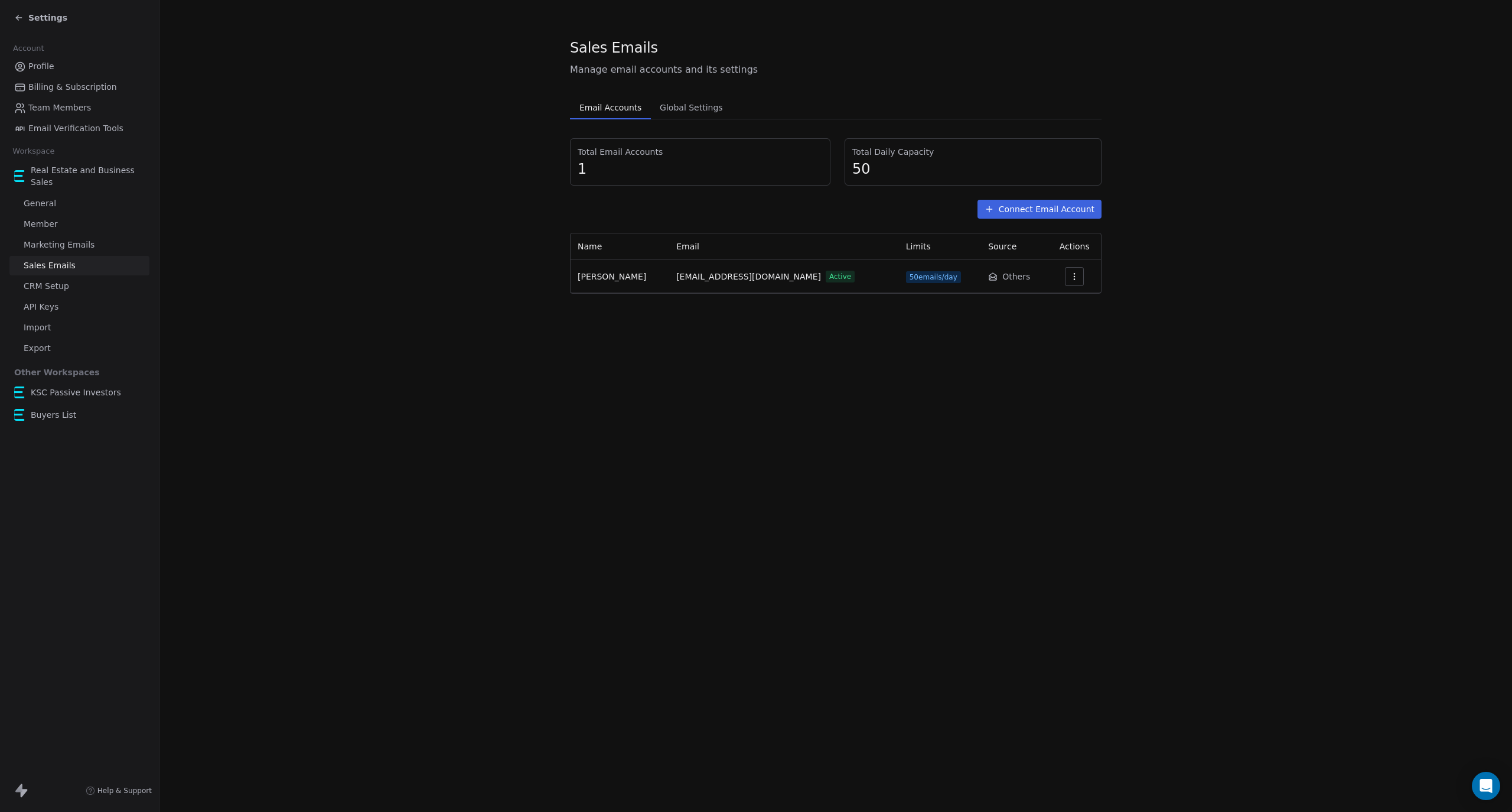
click at [1075, 280] on button "button" at bounding box center [1074, 276] width 19 height 19
click at [1059, 303] on span "Settings" at bounding box center [1053, 304] width 33 height 12
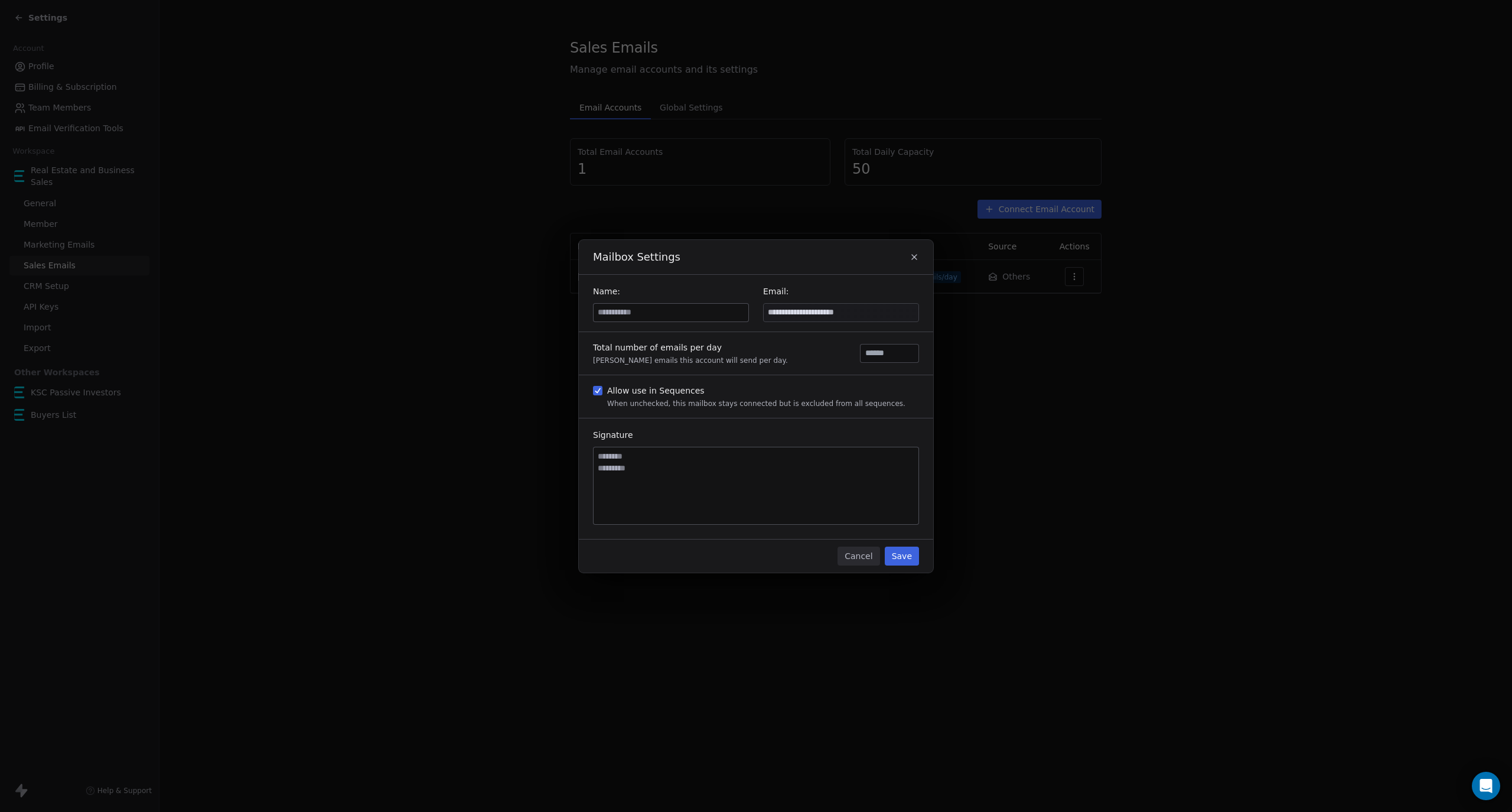
drag, startPoint x: 851, startPoint y: 551, endPoint x: 772, endPoint y: 540, distance: 79.8
click at [851, 551] on button "Cancel" at bounding box center [858, 555] width 42 height 19
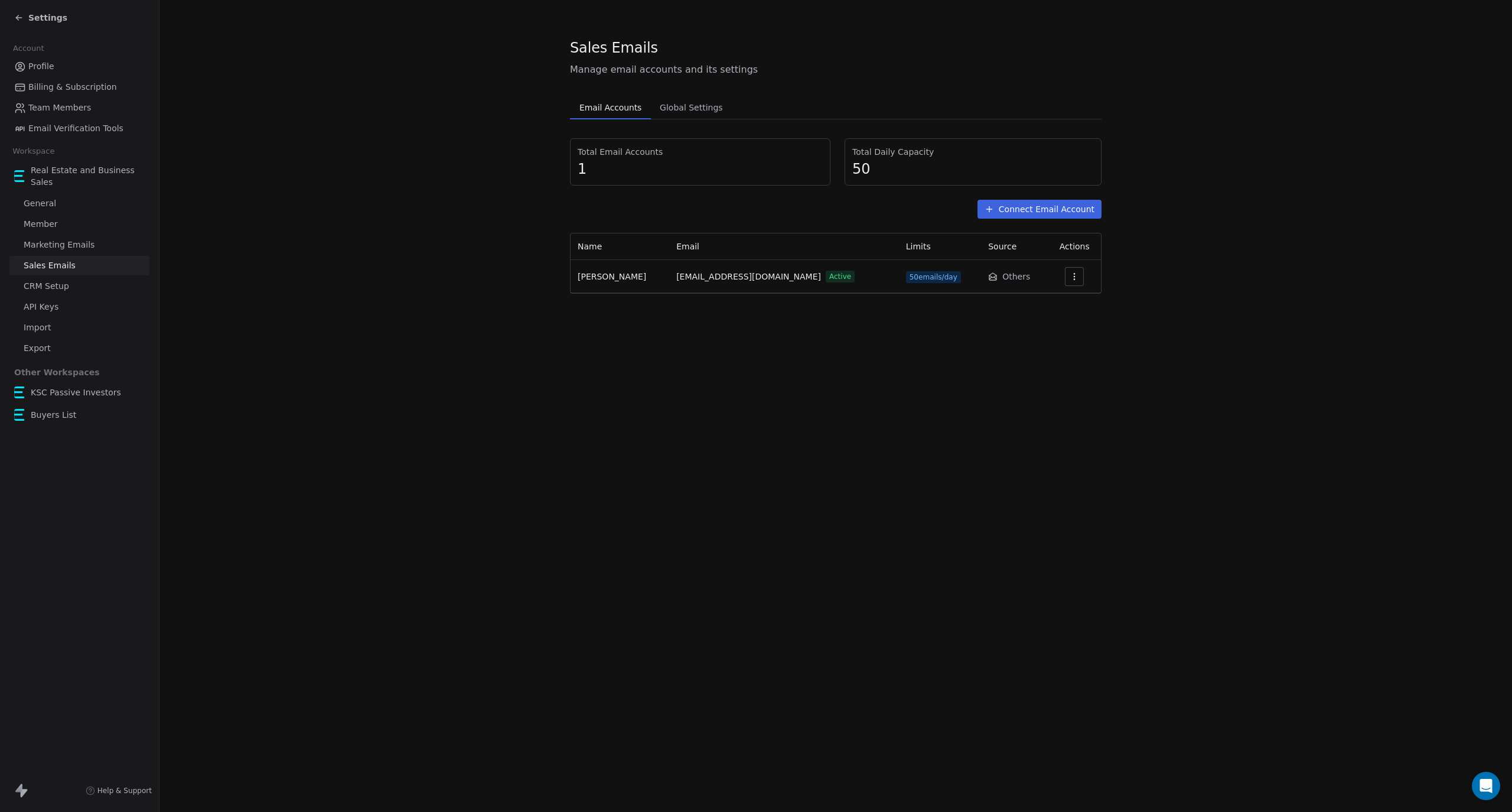
click at [52, 286] on span "CRM Setup" at bounding box center [46, 286] width 46 height 12
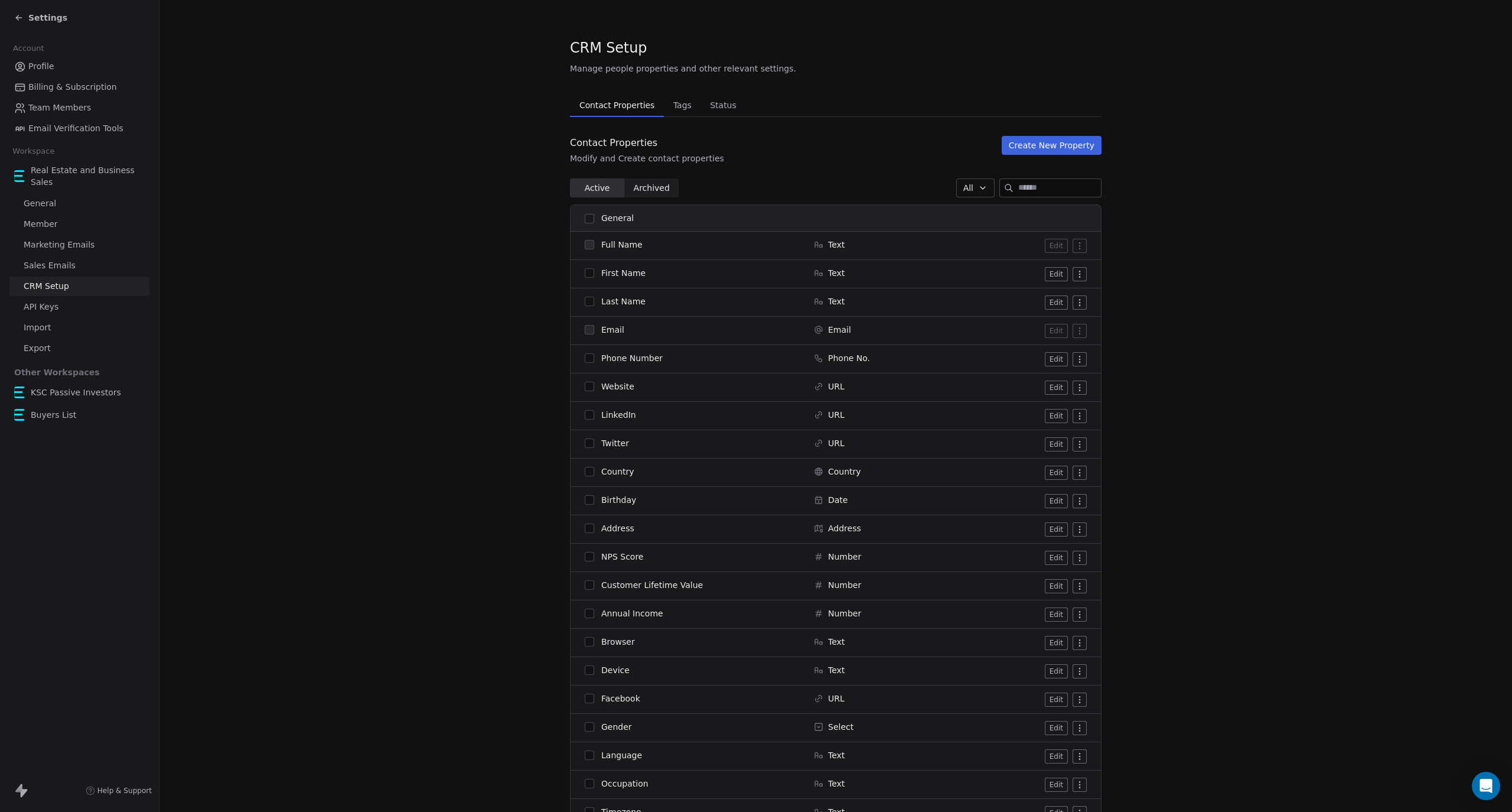
click at [68, 248] on span "Marketing Emails" at bounding box center [58, 245] width 71 height 12
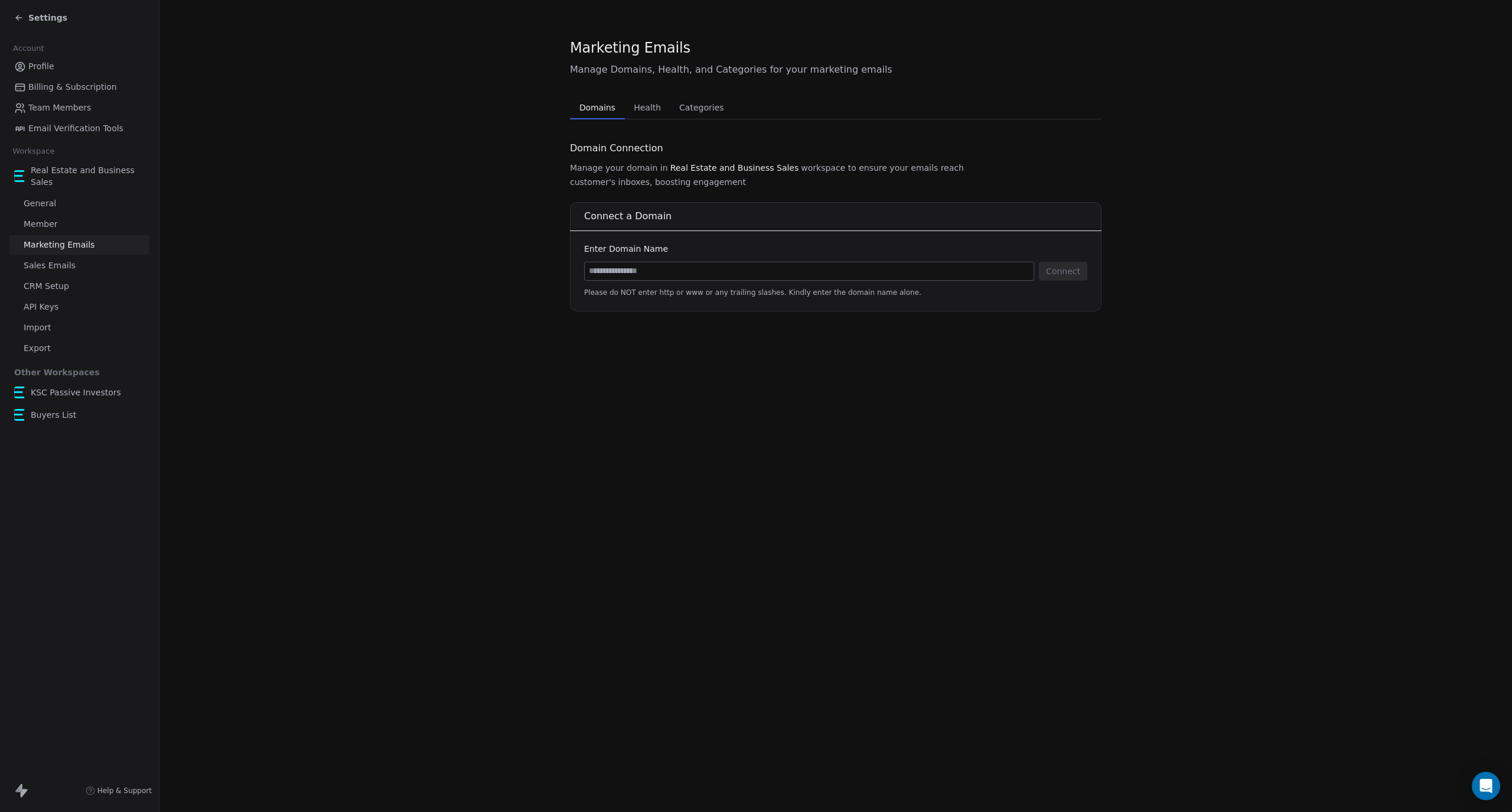
click at [46, 25] on div "Settings" at bounding box center [82, 17] width 135 height 17
click at [46, 17] on span "Settings" at bounding box center [47, 18] width 39 height 12
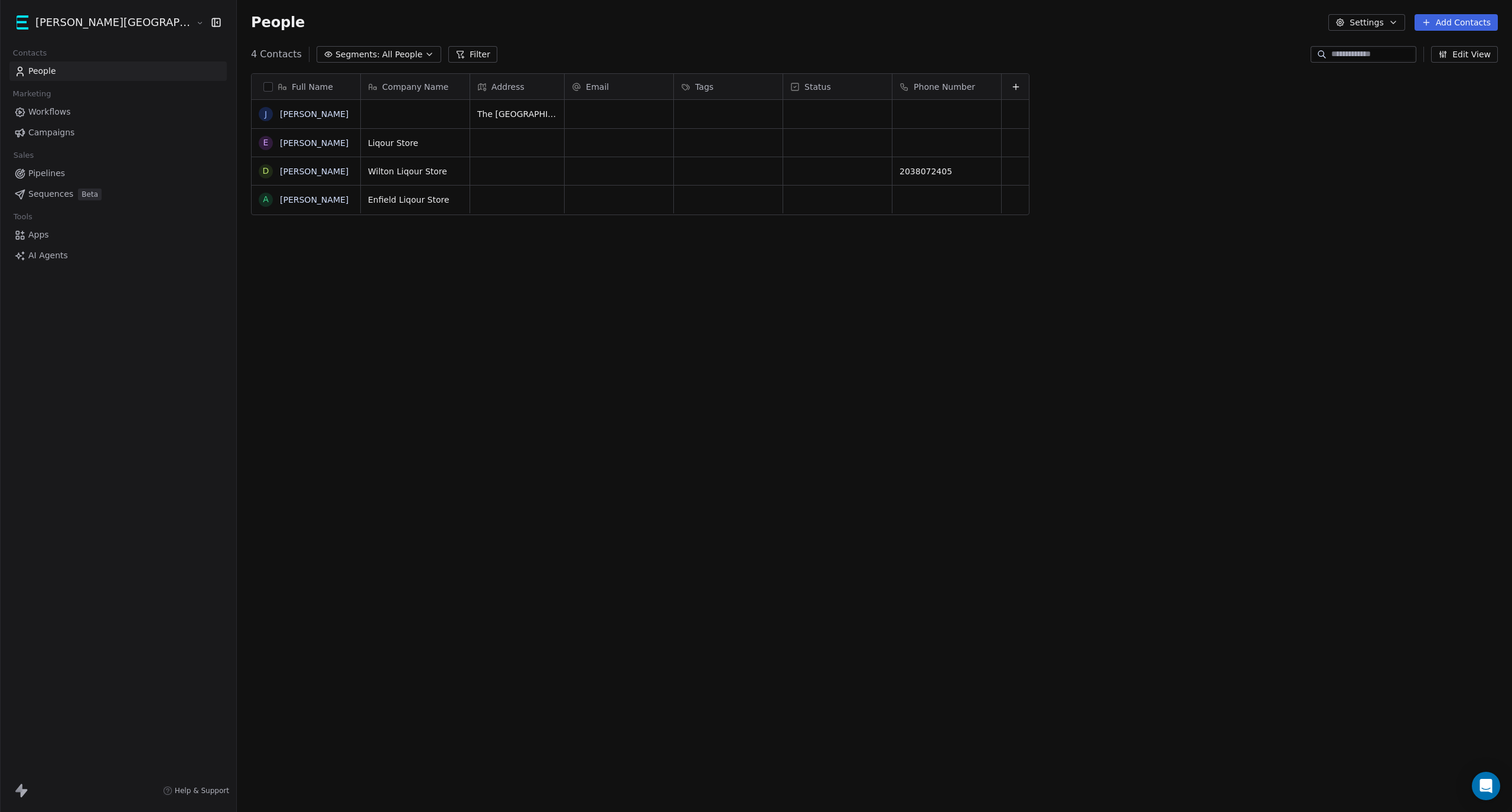
scroll to position [703, 1340]
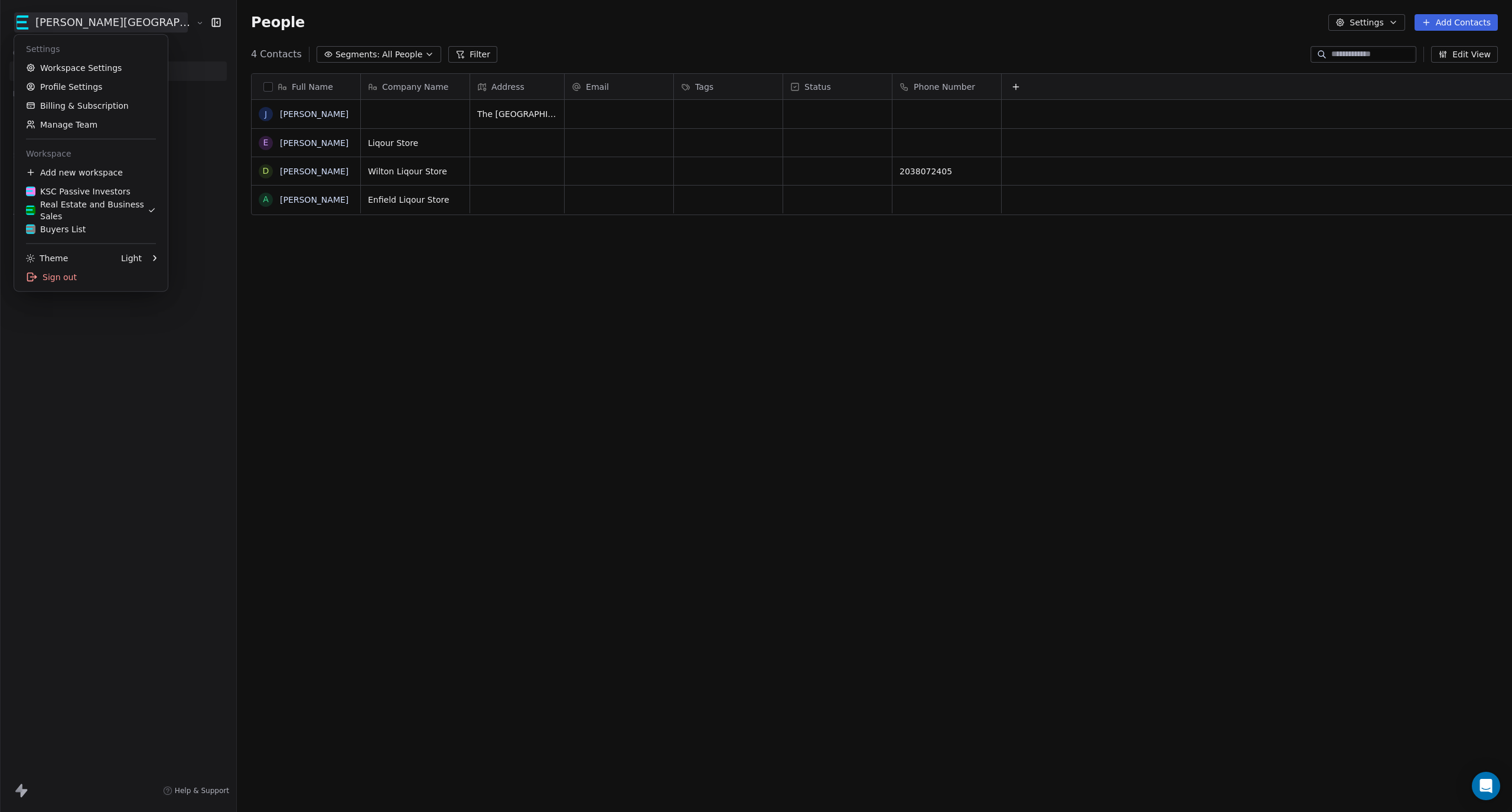
click at [68, 24] on html "[PERSON_NAME] Street Capital Contacts People Marketing Workflows Campaigns Sale…" at bounding box center [756, 406] width 1512 height 812
click at [66, 213] on div "Real Estate and Business Sales" at bounding box center [87, 210] width 122 height 24
click at [87, 27] on html "[PERSON_NAME] Street Capital Contacts People Marketing Workflows Campaigns Sale…" at bounding box center [756, 406] width 1512 height 812
click at [74, 185] on link "KSC Passive Investors" at bounding box center [91, 191] width 144 height 19
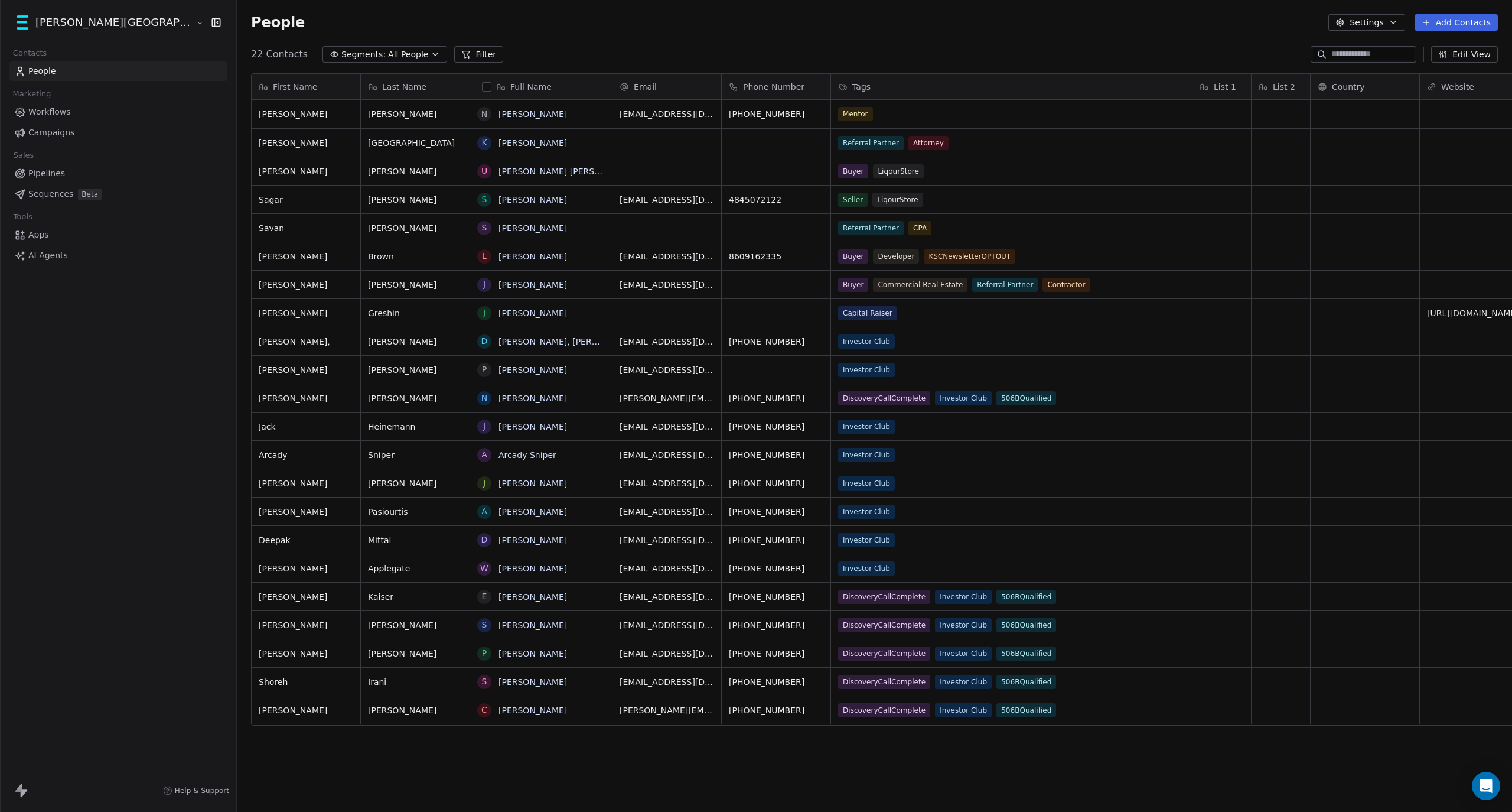
scroll to position [703, 1340]
click at [76, 22] on html "[PERSON_NAME] Street Capital Contacts People Marketing Workflows Campaigns Sale…" at bounding box center [756, 406] width 1512 height 812
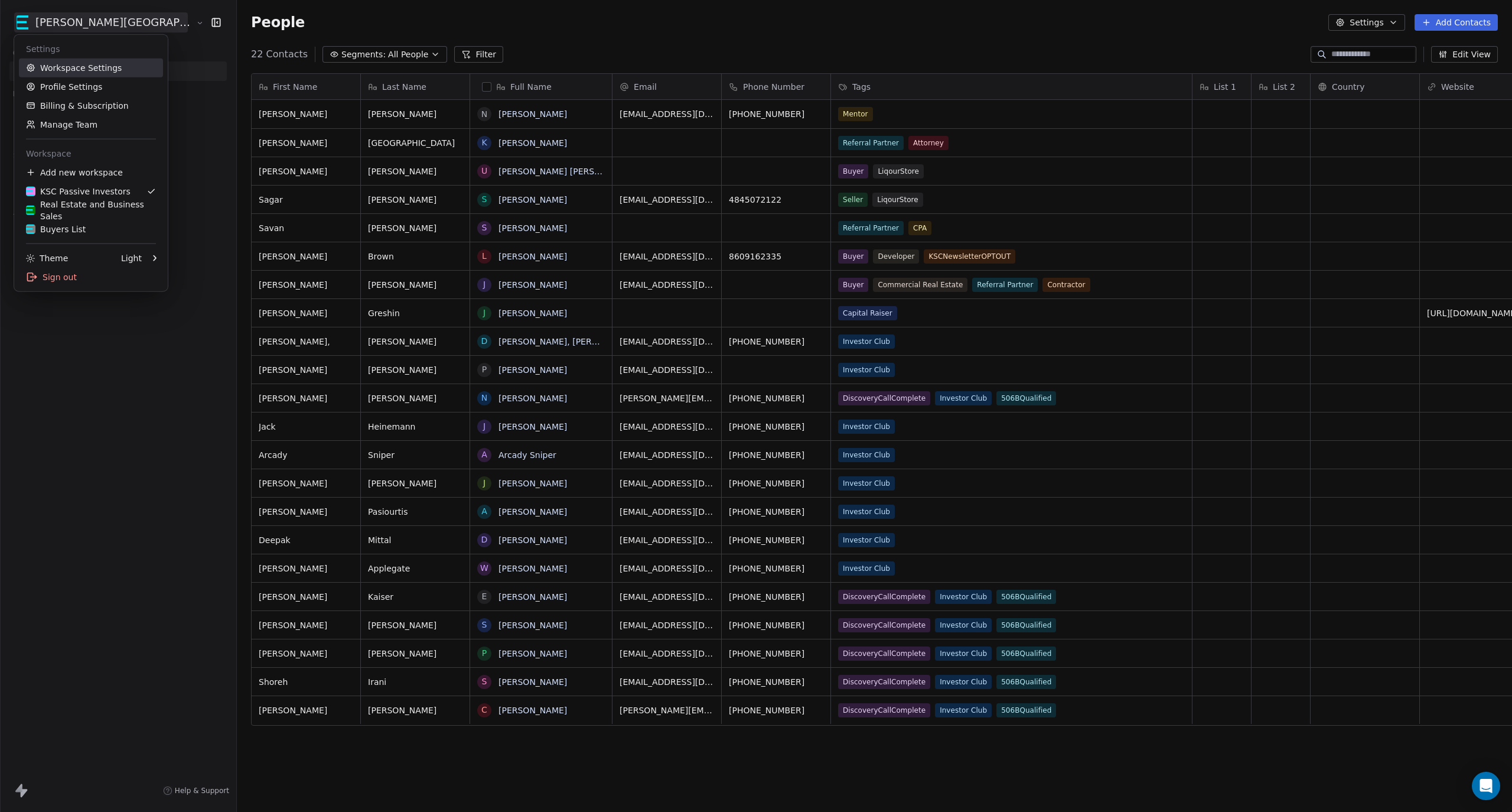
click at [74, 68] on link "Workspace Settings" at bounding box center [91, 68] width 144 height 19
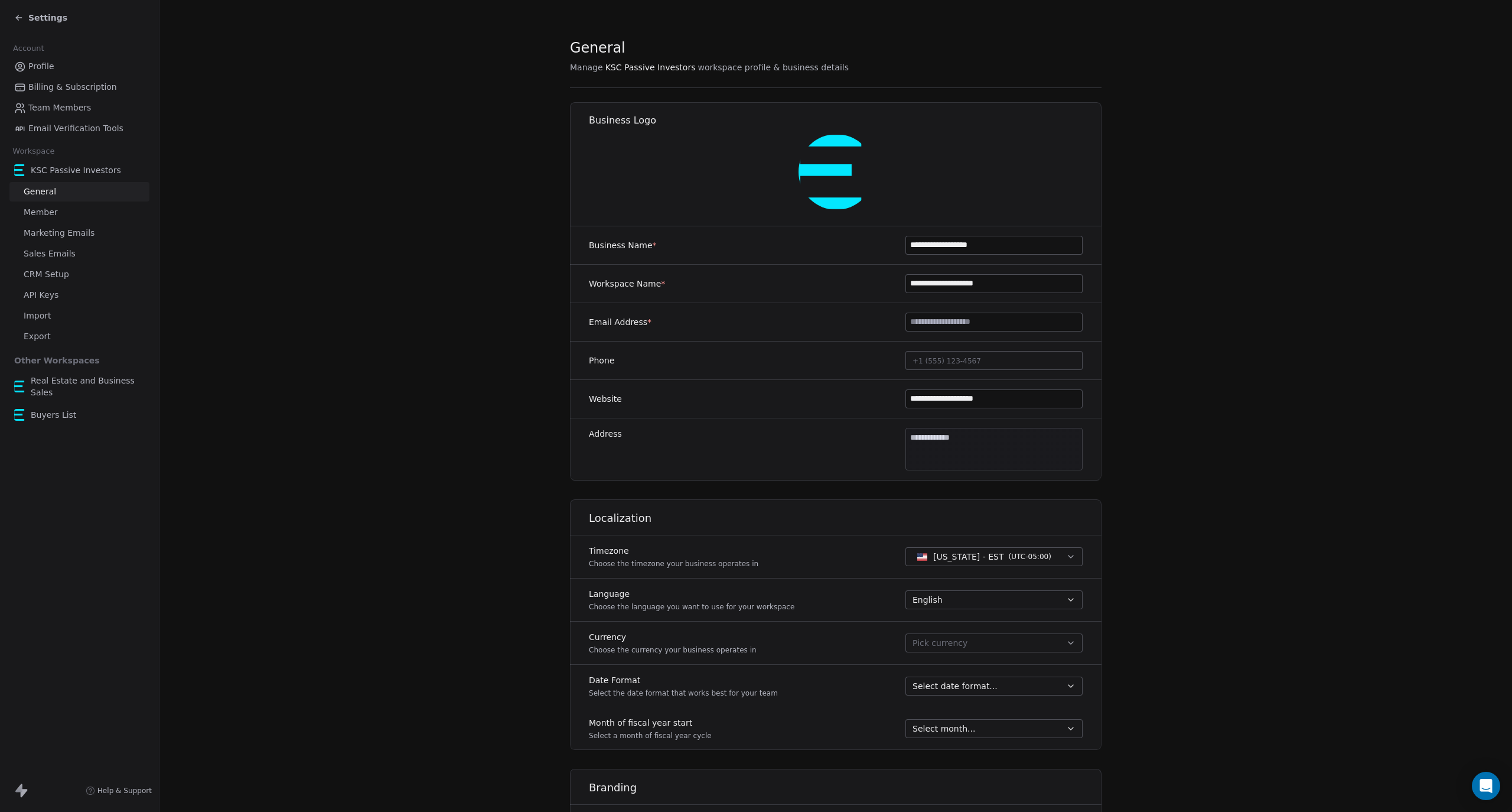
click at [57, 243] on div "KSC Passive Investors General Member Marketing Emails Sales Emails CRM Setup AP…" at bounding box center [79, 253] width 140 height 187
click at [64, 232] on span "Marketing Emails" at bounding box center [58, 233] width 71 height 12
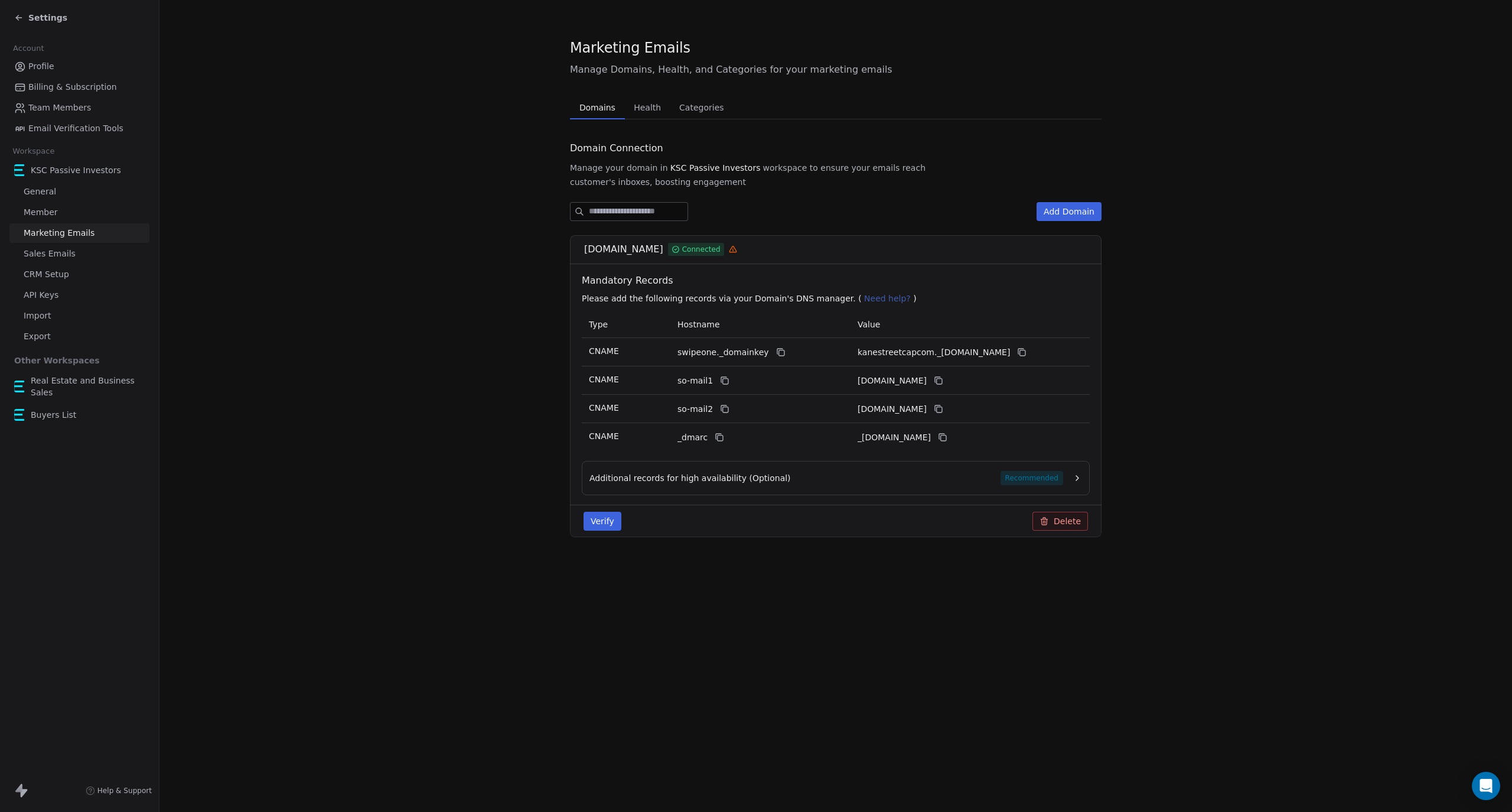
click at [428, 216] on section "Marketing Emails Manage Domains, Health, and Categories for your marketing emai…" at bounding box center [835, 297] width 1353 height 594
click at [596, 512] on button "Verify" at bounding box center [602, 521] width 38 height 19
